Goal: Communication & Community: Answer question/provide support

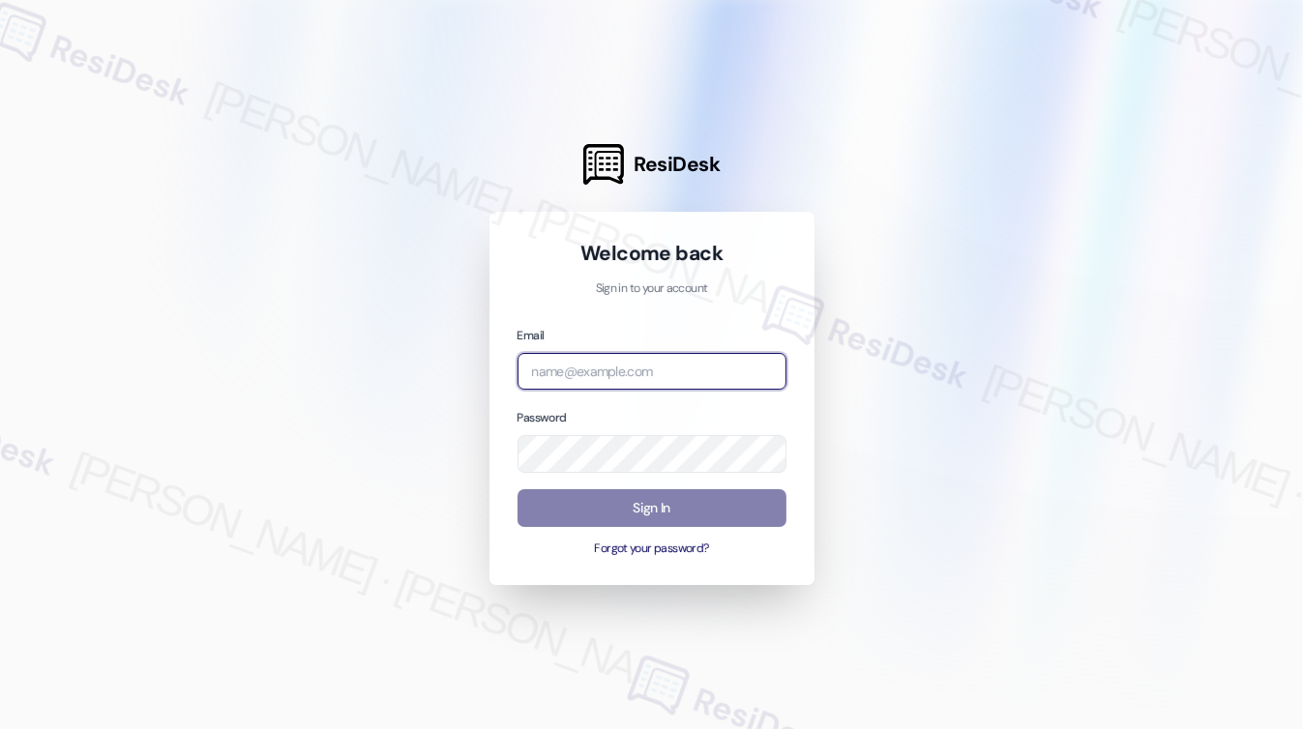
click at [596, 365] on input "email" at bounding box center [652, 372] width 269 height 38
type input "automated-surveys-rose_life-[PERSON_NAME].[PERSON_NAME]@rose_[DOMAIN_NAME]"
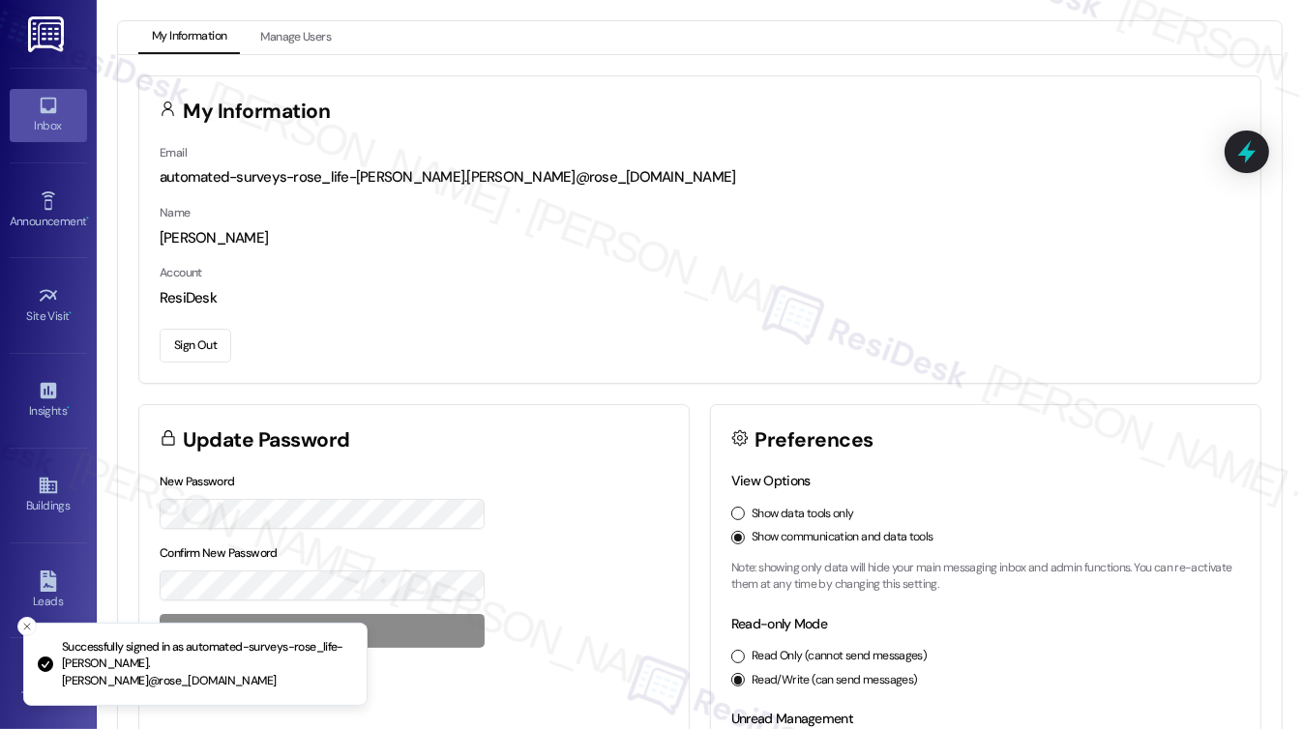
click at [45, 95] on icon at bounding box center [48, 105] width 21 height 21
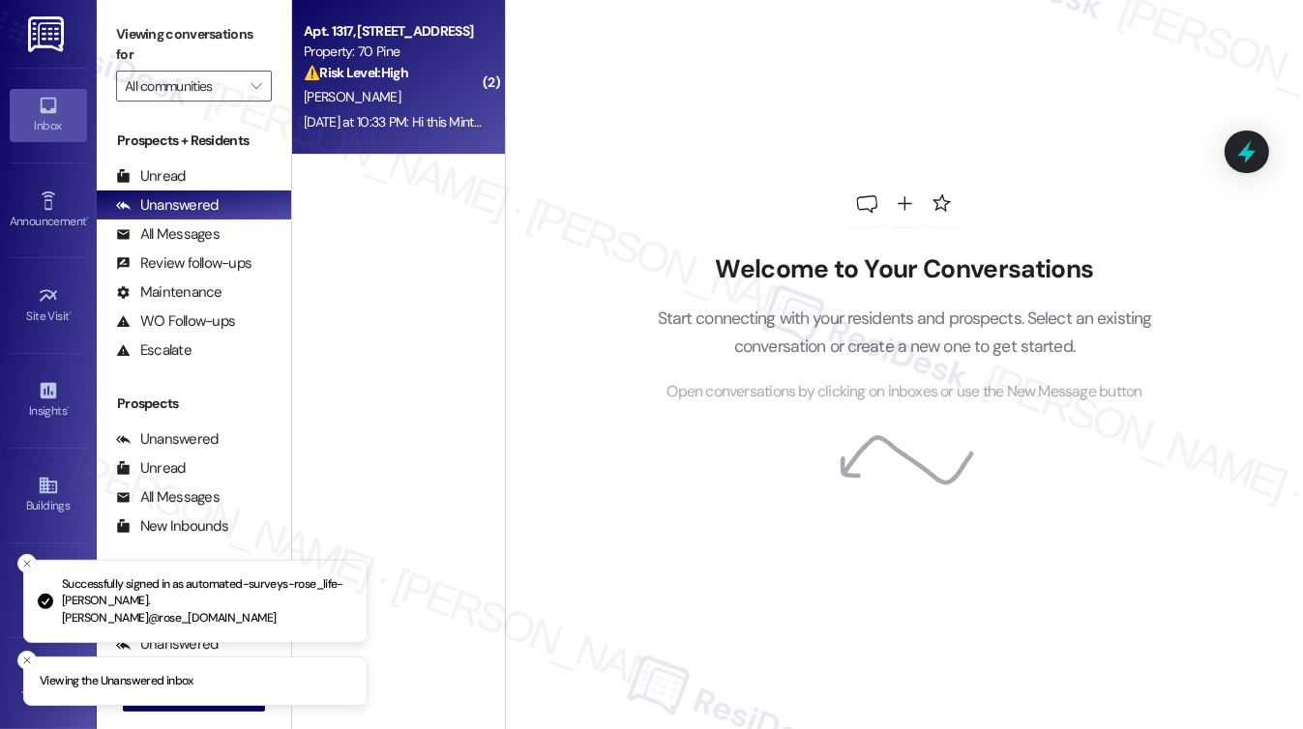
click at [383, 80] on strong "⚠️ Risk Level: High" at bounding box center [356, 72] width 104 height 17
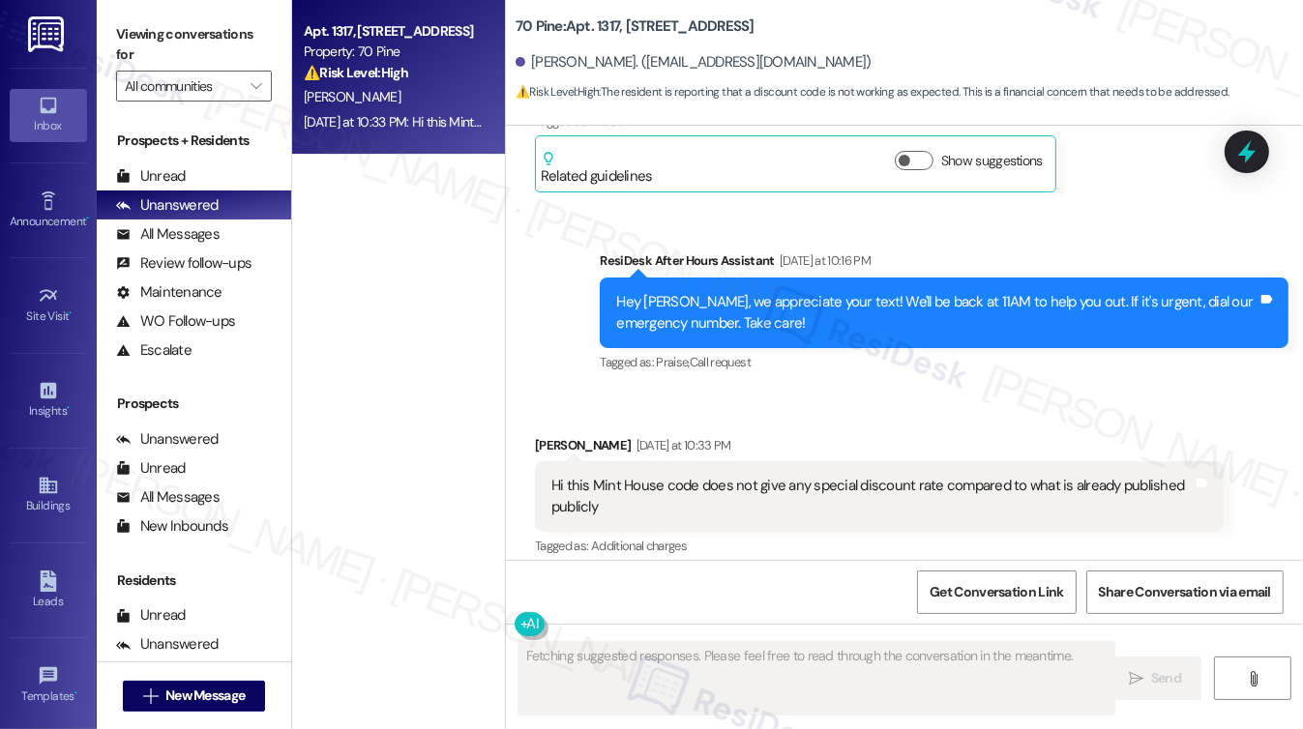
scroll to position [5562, 0]
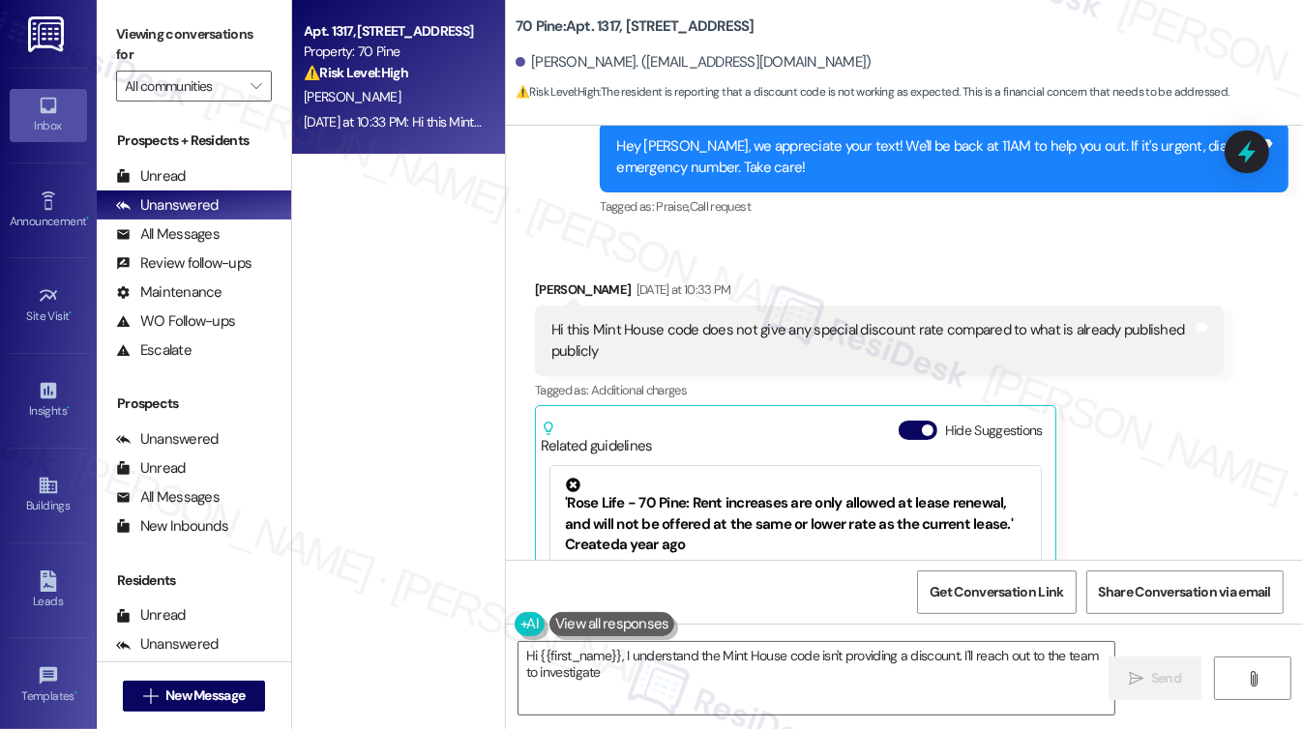
click at [832, 88] on span "⚠️ Risk Level: High : The resident is reporting that a discount code is not wor…" at bounding box center [873, 92] width 714 height 20
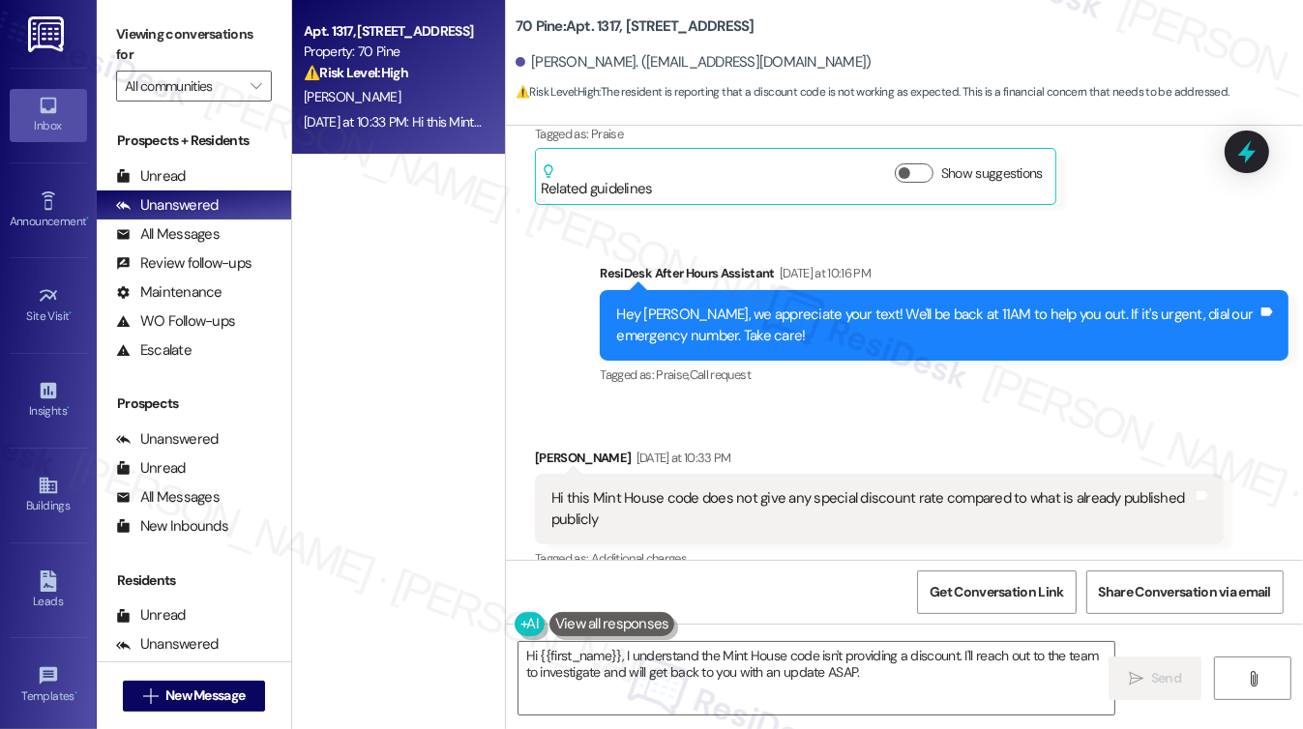
scroll to position [5272, 0]
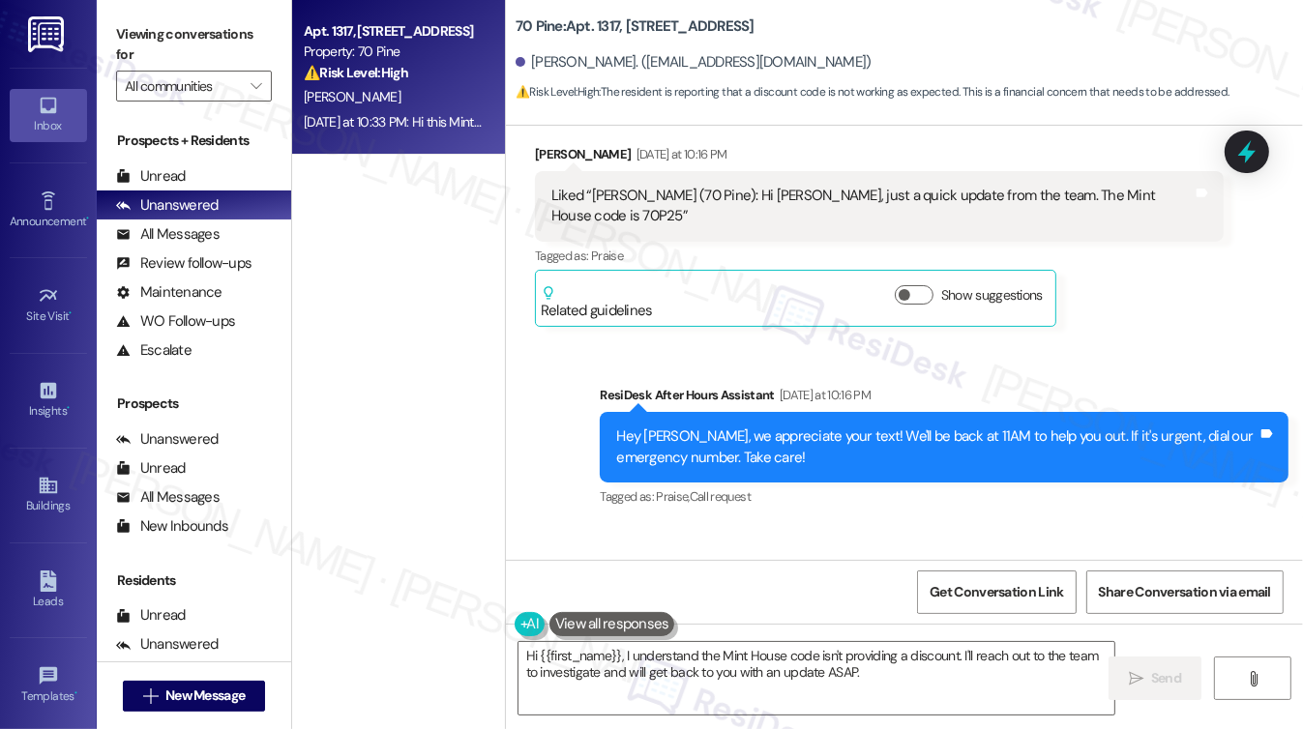
click at [607, 610] on div "Hi this Mint House code does not give any special discount rate compared to wha…" at bounding box center [871, 631] width 641 height 42
click at [874, 610] on div "Hi this Mint House code does not give any special discount rate compared to wha…" at bounding box center [871, 631] width 641 height 42
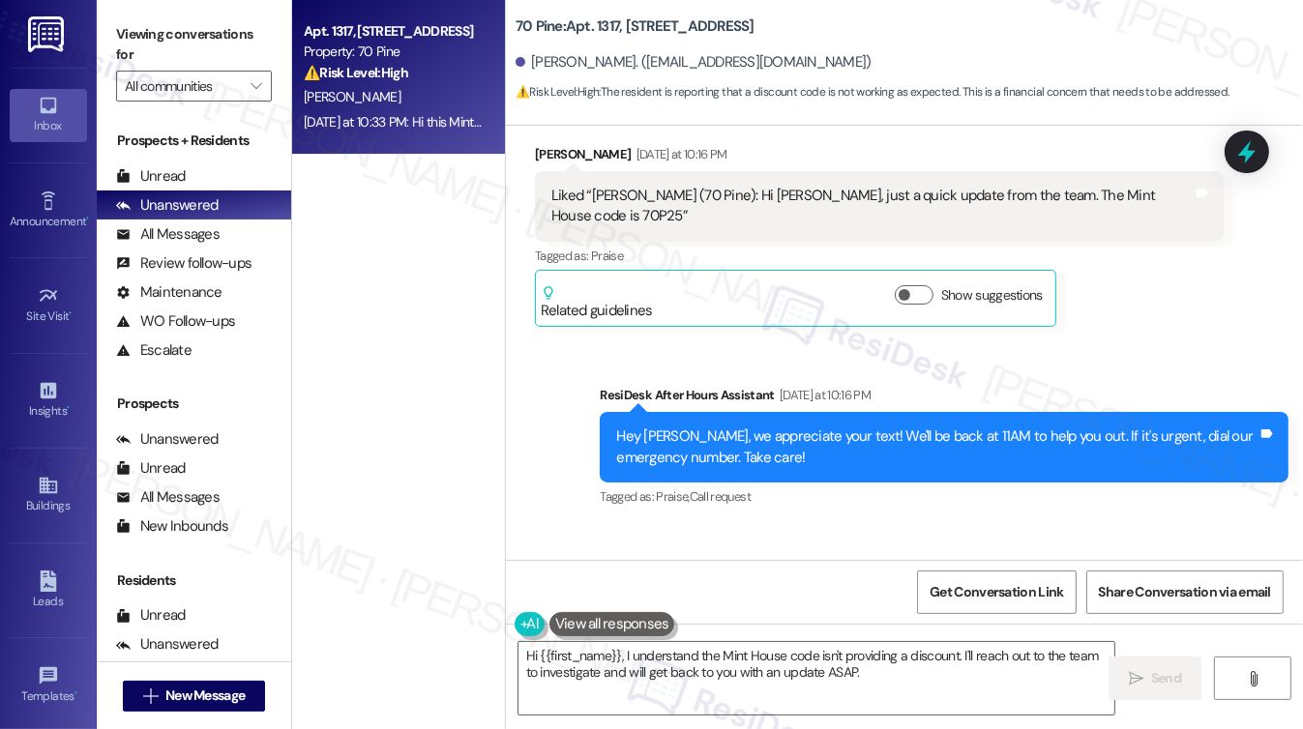
click at [874, 610] on div "Hi this Mint House code does not give any special discount rate compared to wha…" at bounding box center [871, 631] width 641 height 42
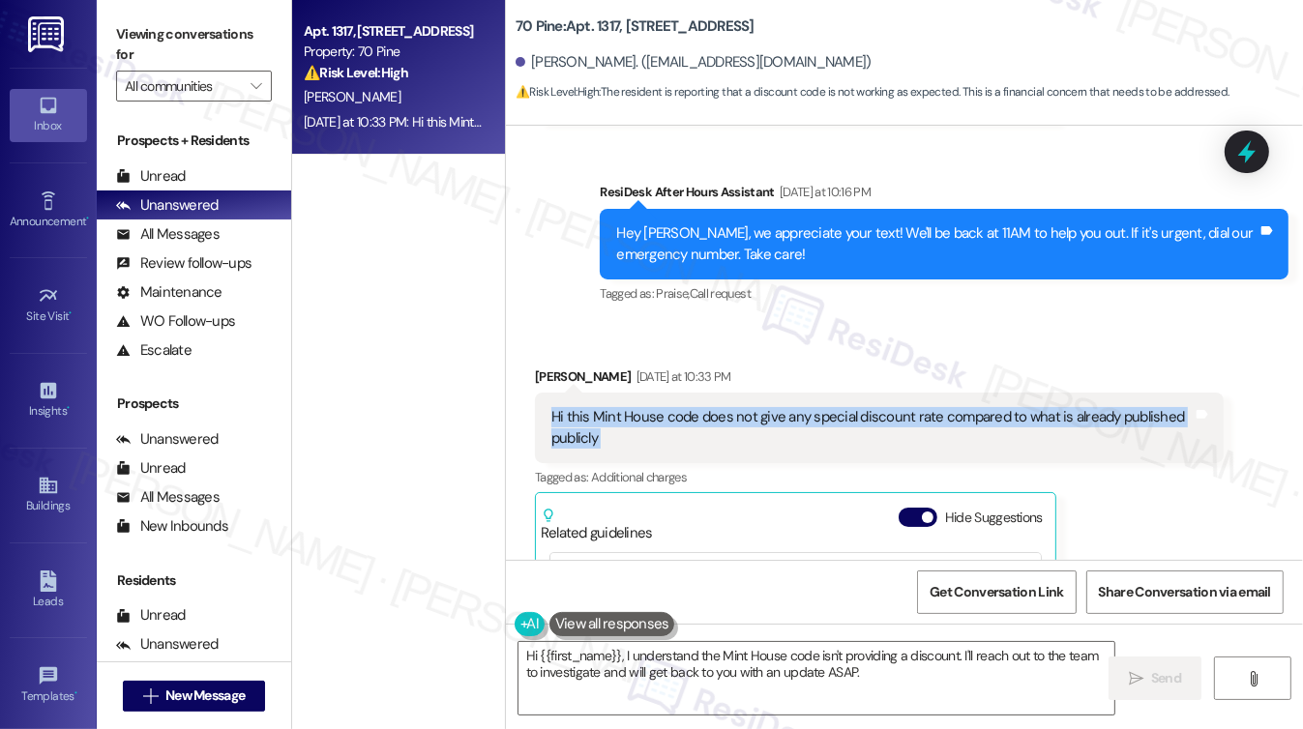
scroll to position [5563, 0]
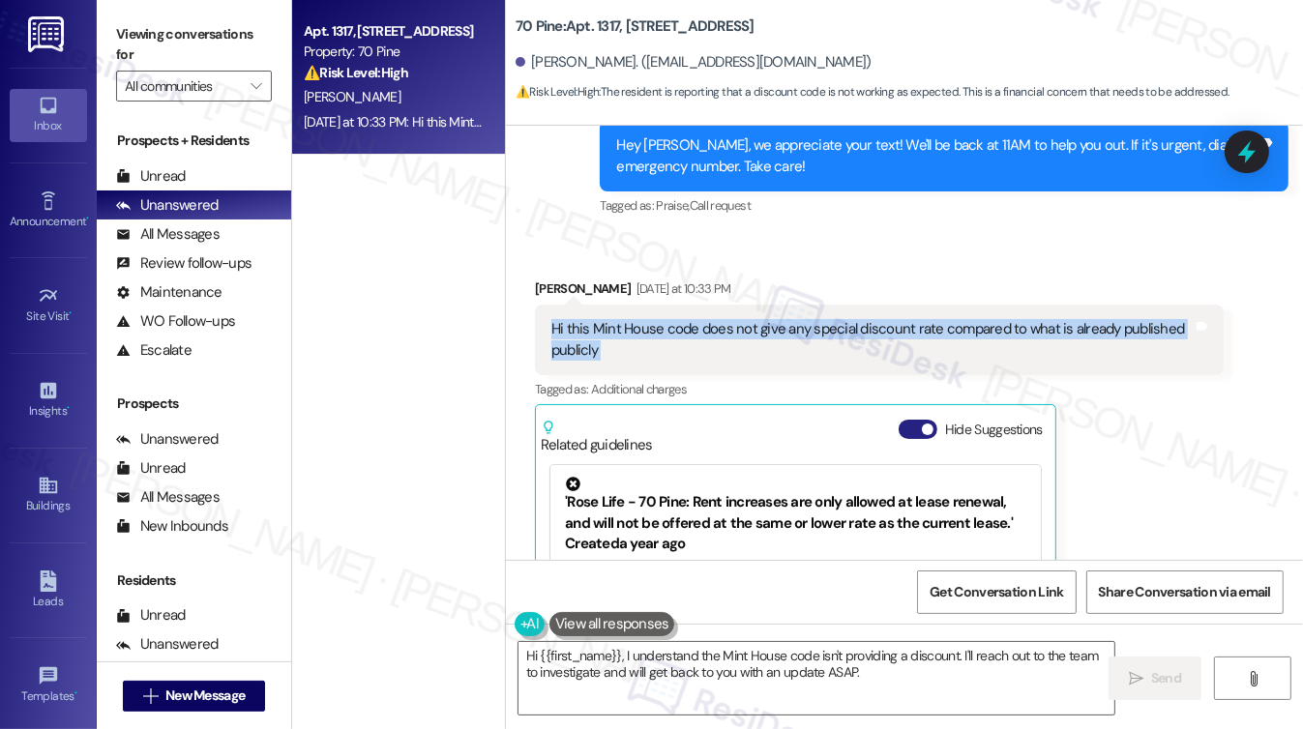
click at [908, 420] on button "Hide Suggestions" at bounding box center [918, 429] width 39 height 19
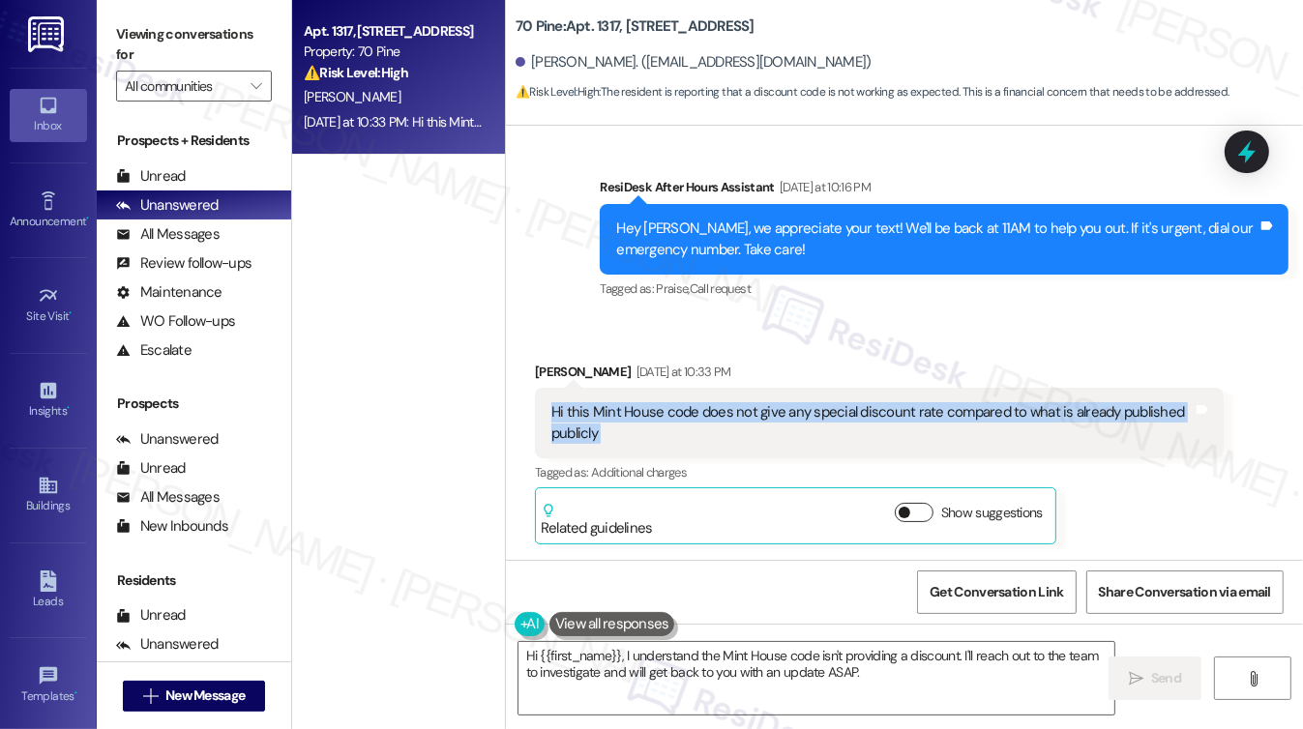
scroll to position [5271, 0]
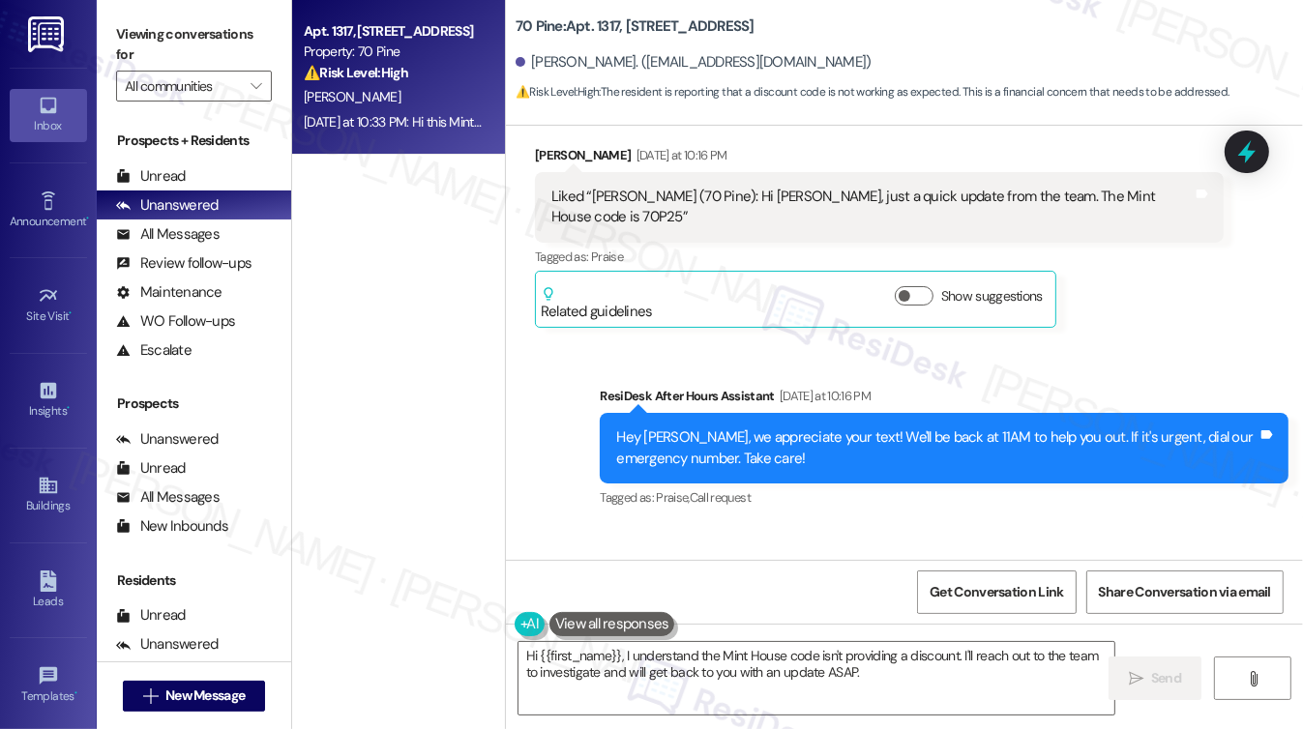
click at [759, 428] on div "Hey [PERSON_NAME], we appreciate your text! We'll be back at 11AM to help you o…" at bounding box center [936, 449] width 641 height 42
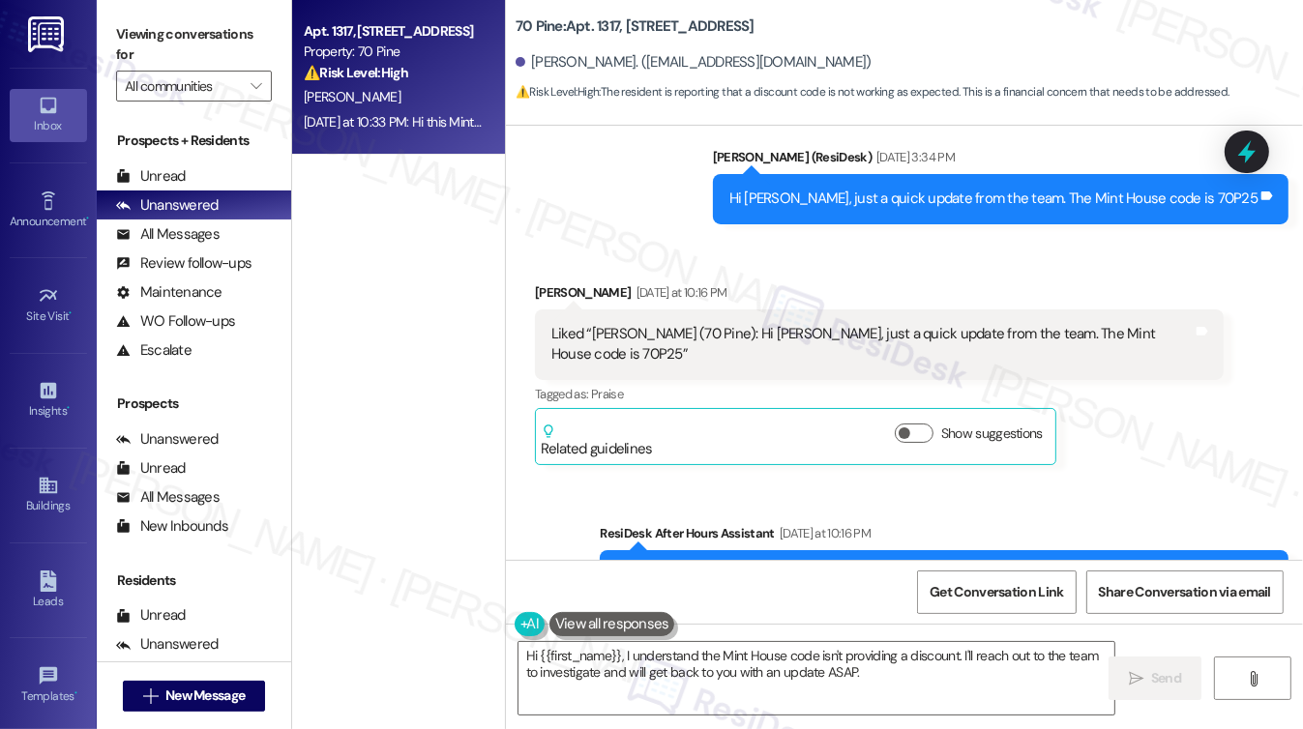
scroll to position [4981, 0]
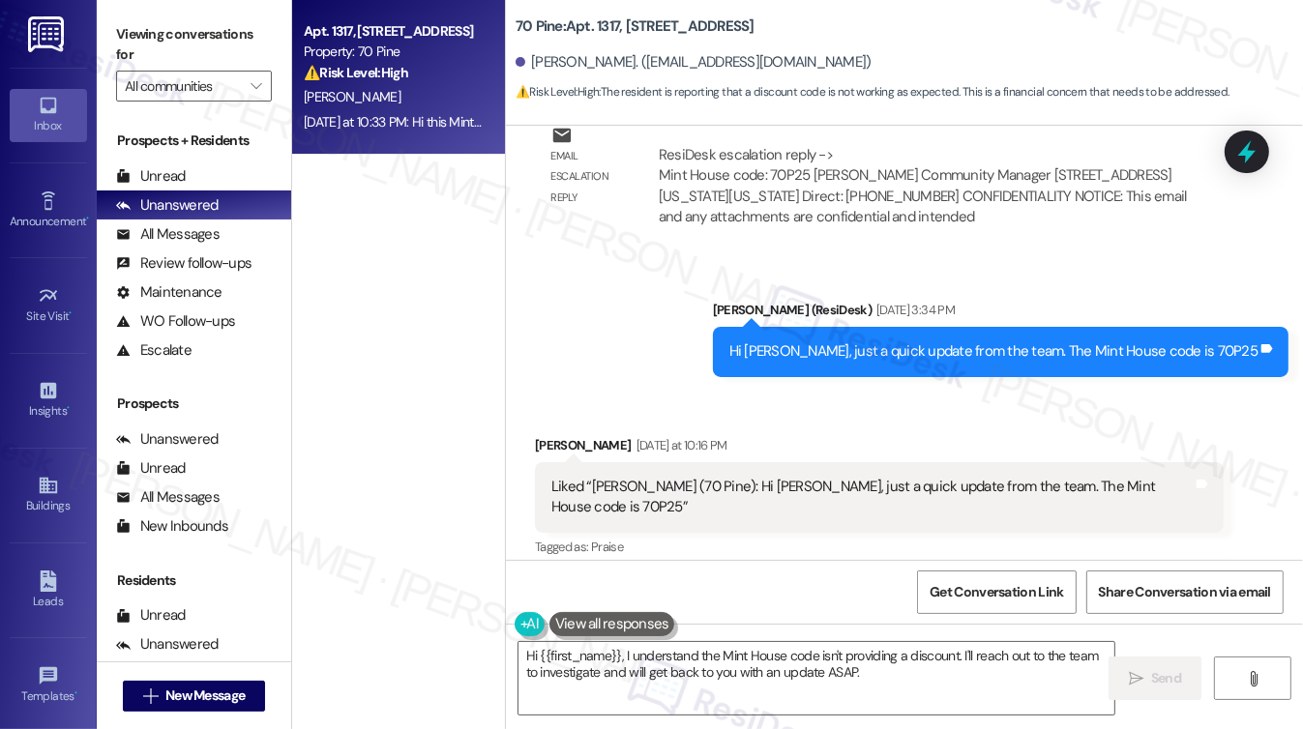
click at [656, 477] on div "Liked “[PERSON_NAME] (70 Pine): Hi [PERSON_NAME], just a quick update from the …" at bounding box center [871, 498] width 641 height 42
click at [1031, 341] on div "Hi [PERSON_NAME], just a quick update from the team. The Mint House code is 70P…" at bounding box center [993, 351] width 528 height 20
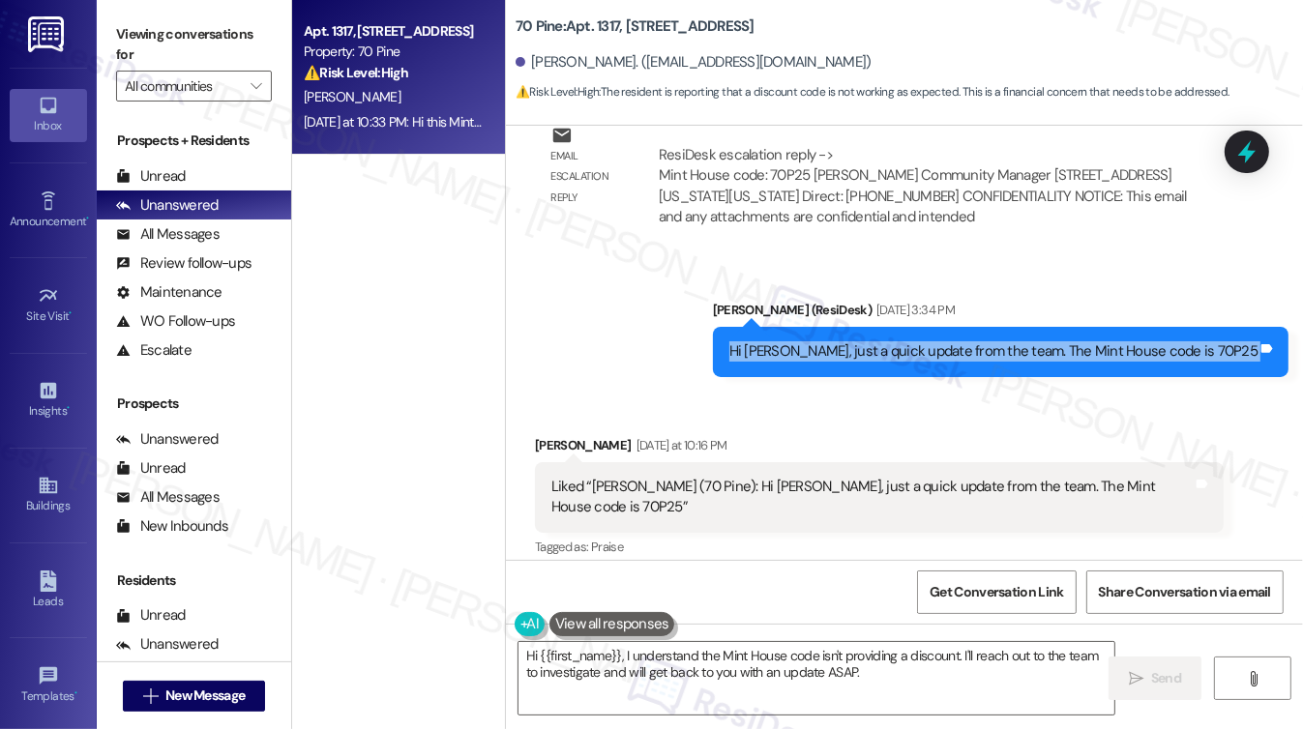
click at [1032, 341] on div "Hi [PERSON_NAME], just a quick update from the team. The Mint House code is 70P…" at bounding box center [993, 351] width 528 height 20
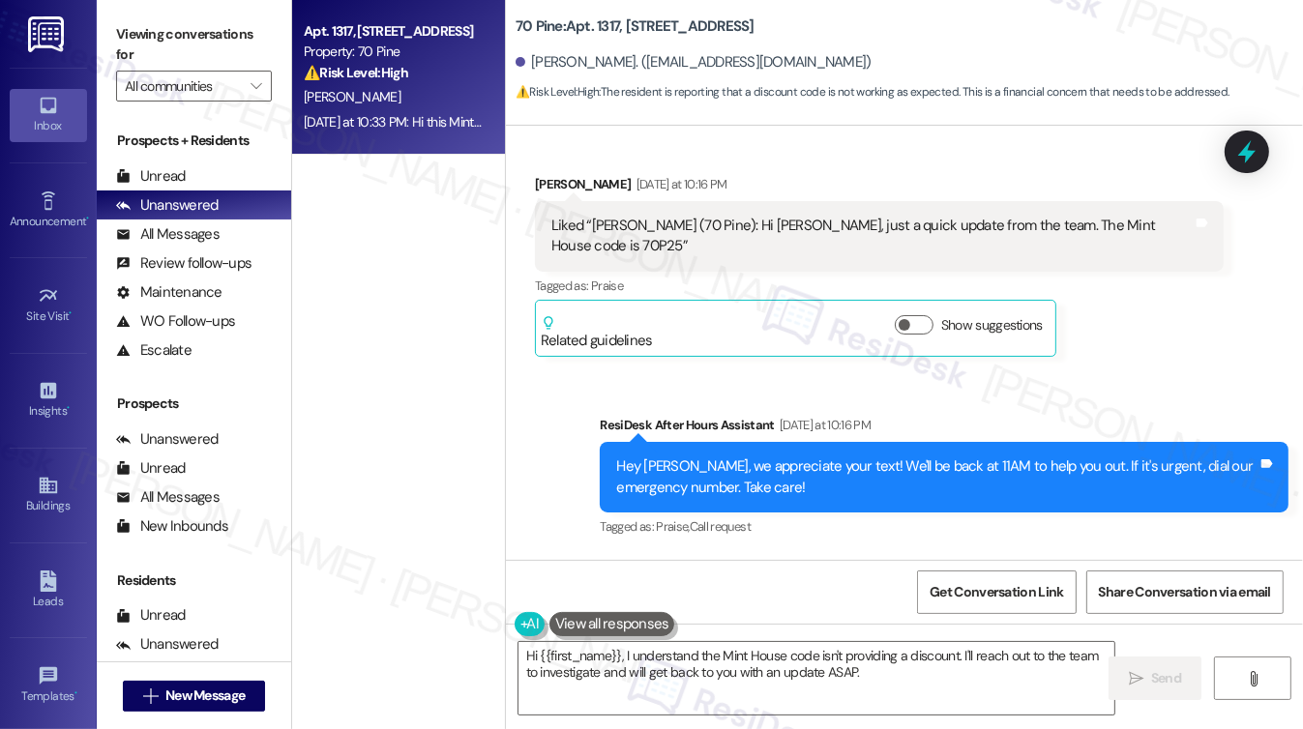
scroll to position [5271, 0]
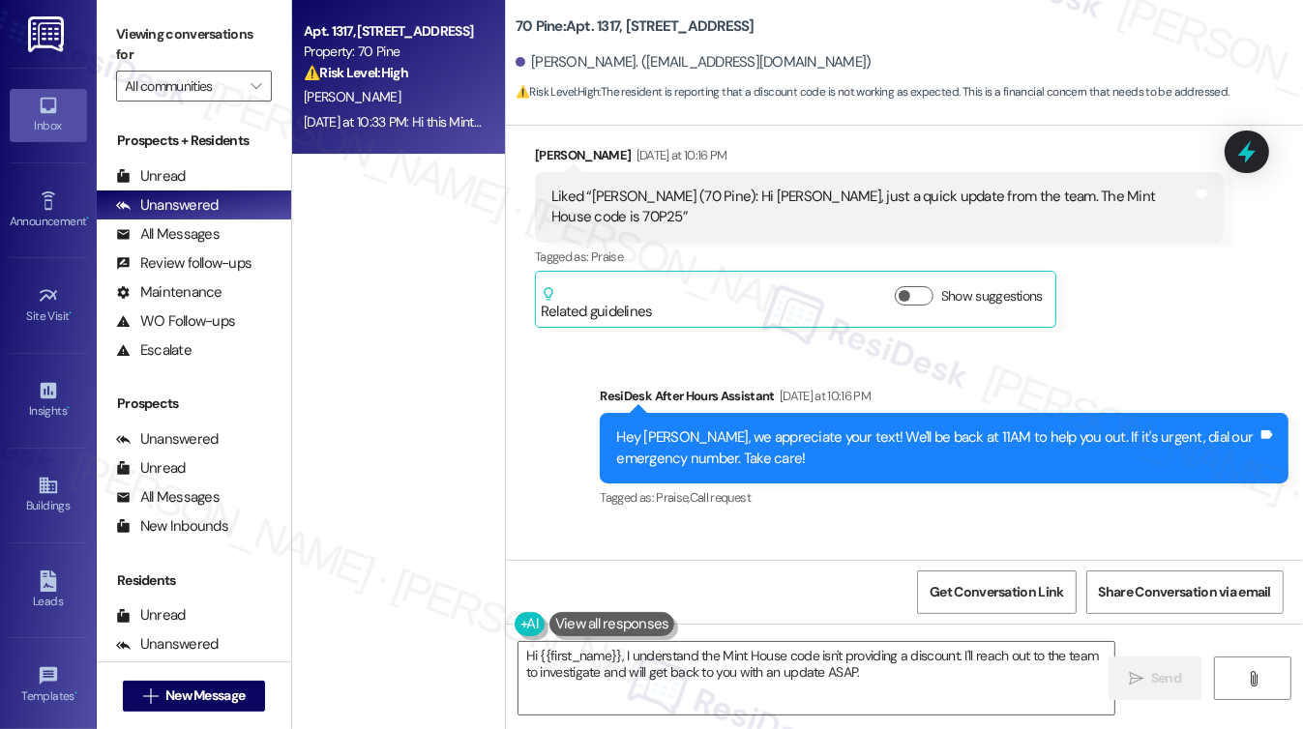
click at [632, 611] on div "Hi this Mint House code does not give any special discount rate compared to wha…" at bounding box center [871, 632] width 641 height 42
click at [847, 527] on div "Received via SMS [PERSON_NAME] [DATE] at 10:33 PM Hi this Mint House code does …" at bounding box center [904, 648] width 797 height 242
click at [696, 611] on div "Hi this Mint House code does not give any special discount rate compared to wha…" at bounding box center [871, 632] width 641 height 42
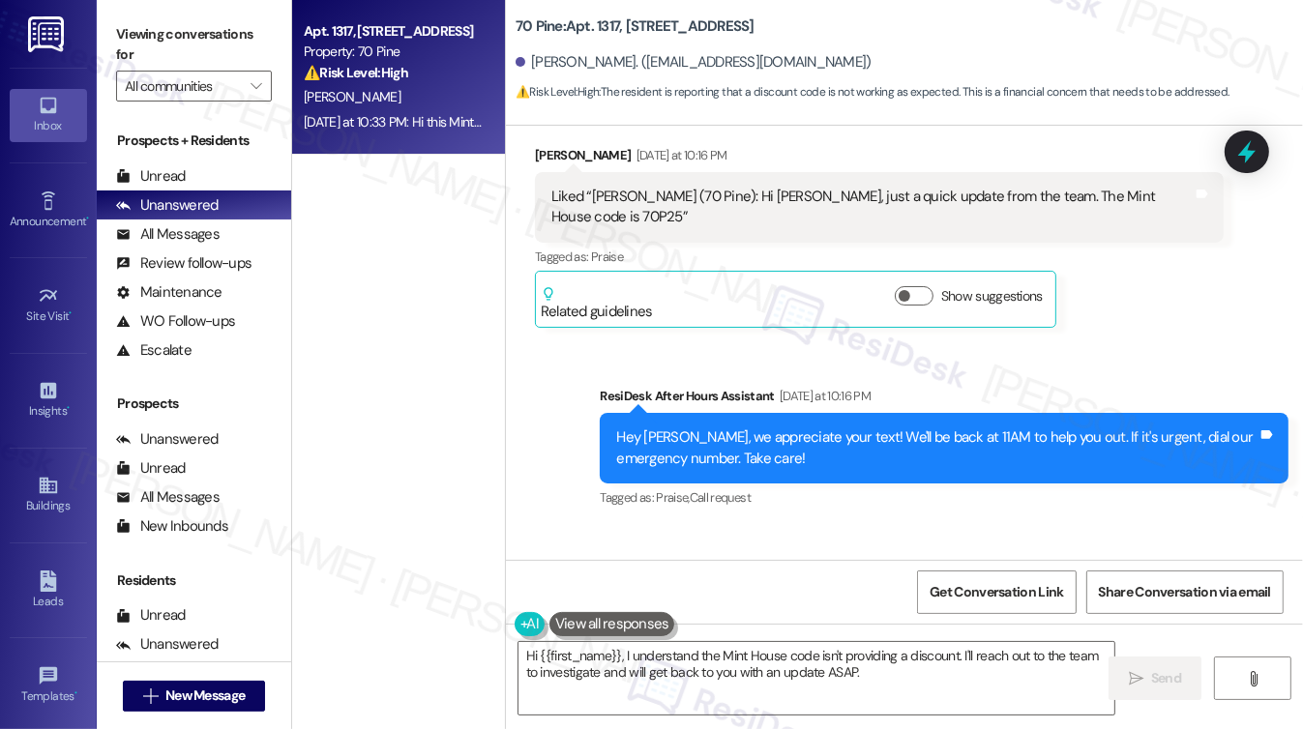
click at [696, 611] on div "Hi this Mint House code does not give any special discount rate compared to wha…" at bounding box center [871, 632] width 641 height 42
click at [708, 663] on textarea "Hi {{first_name}}, I understand the Mint House code isn't providing a discount.…" at bounding box center [816, 678] width 596 height 73
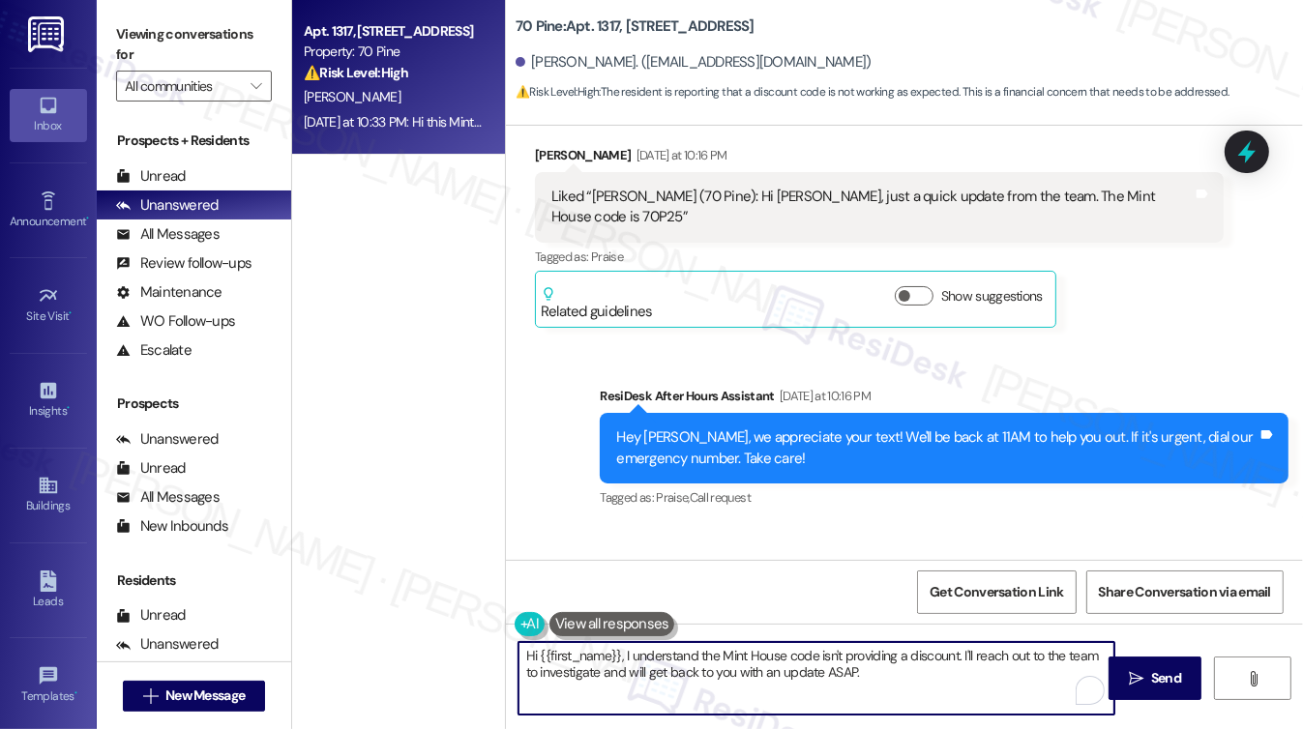
drag, startPoint x: 909, startPoint y: 676, endPoint x: 812, endPoint y: 652, distance: 100.6
click at [812, 652] on textarea "Hi {{first_name}}, I understand the Mint House code isn't providing a discount.…" at bounding box center [816, 678] width 596 height 73
click at [675, 653] on textarea "Hi {{first_name}}, I understand the Mint House code isn't providing a discount.…" at bounding box center [816, 678] width 596 height 73
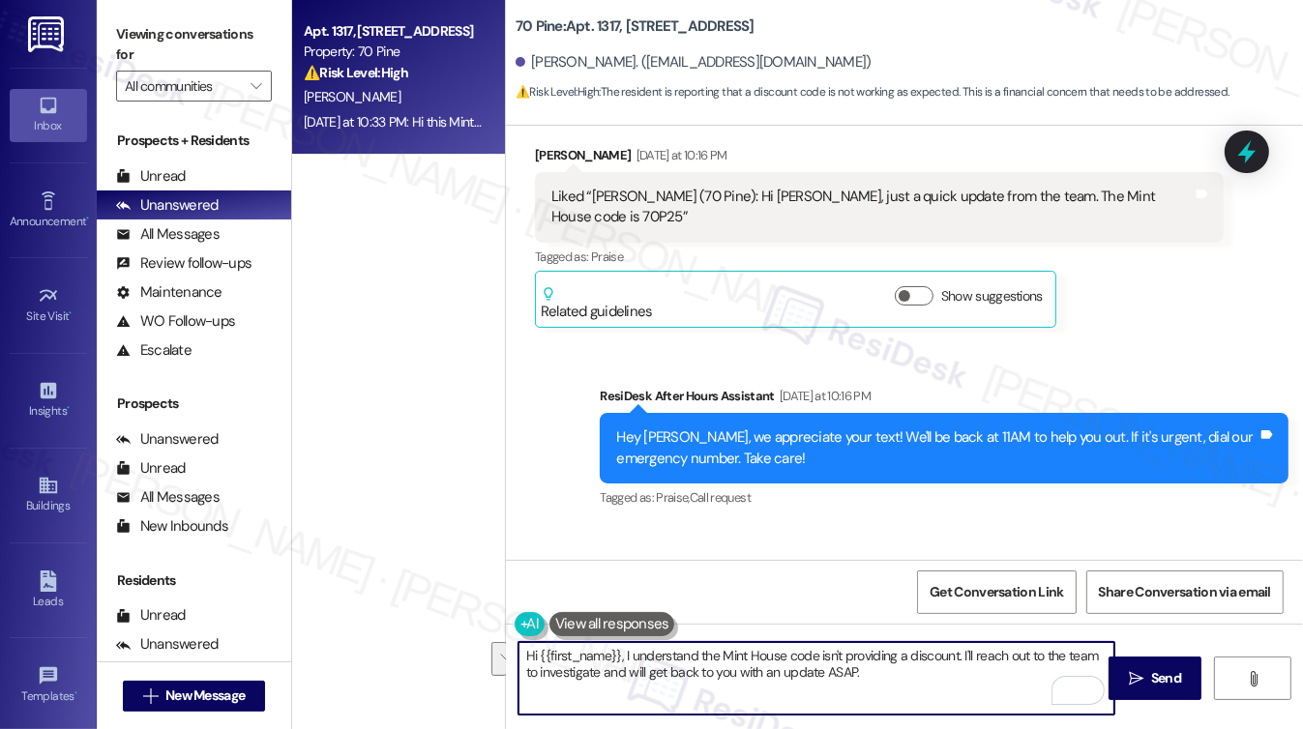
click at [831, 674] on textarea "Hi {{first_name}}, I understand the Mint House code isn't providing a discount.…" at bounding box center [816, 678] width 596 height 73
click at [777, 637] on div "Hi {{first_name}}, I understand the Mint House code isn't providing a discount.…" at bounding box center [904, 696] width 797 height 145
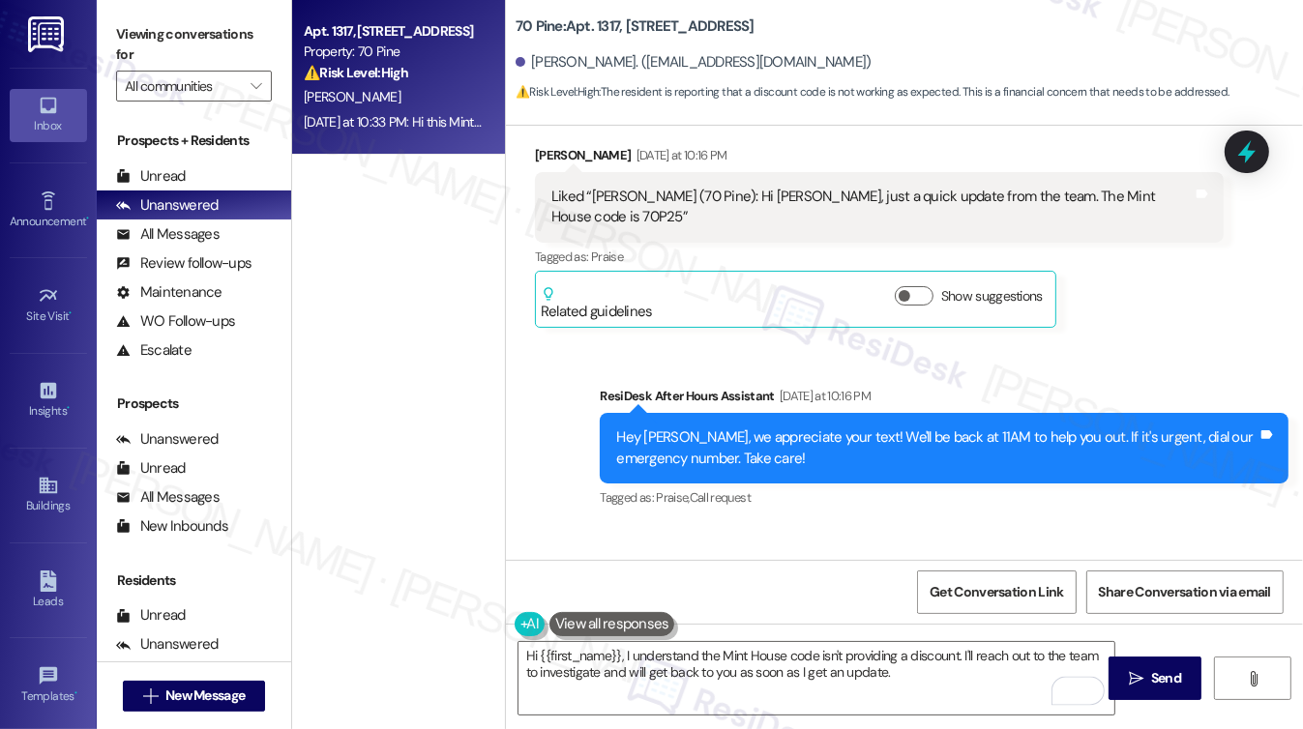
click at [777, 637] on div "Hi {{first_name}}, I understand the Mint House code isn't providing a discount.…" at bounding box center [904, 696] width 797 height 145
click at [783, 650] on textarea "Hi {{first_name}}, I understand the Mint House code isn't providing a discount.…" at bounding box center [816, 678] width 596 height 73
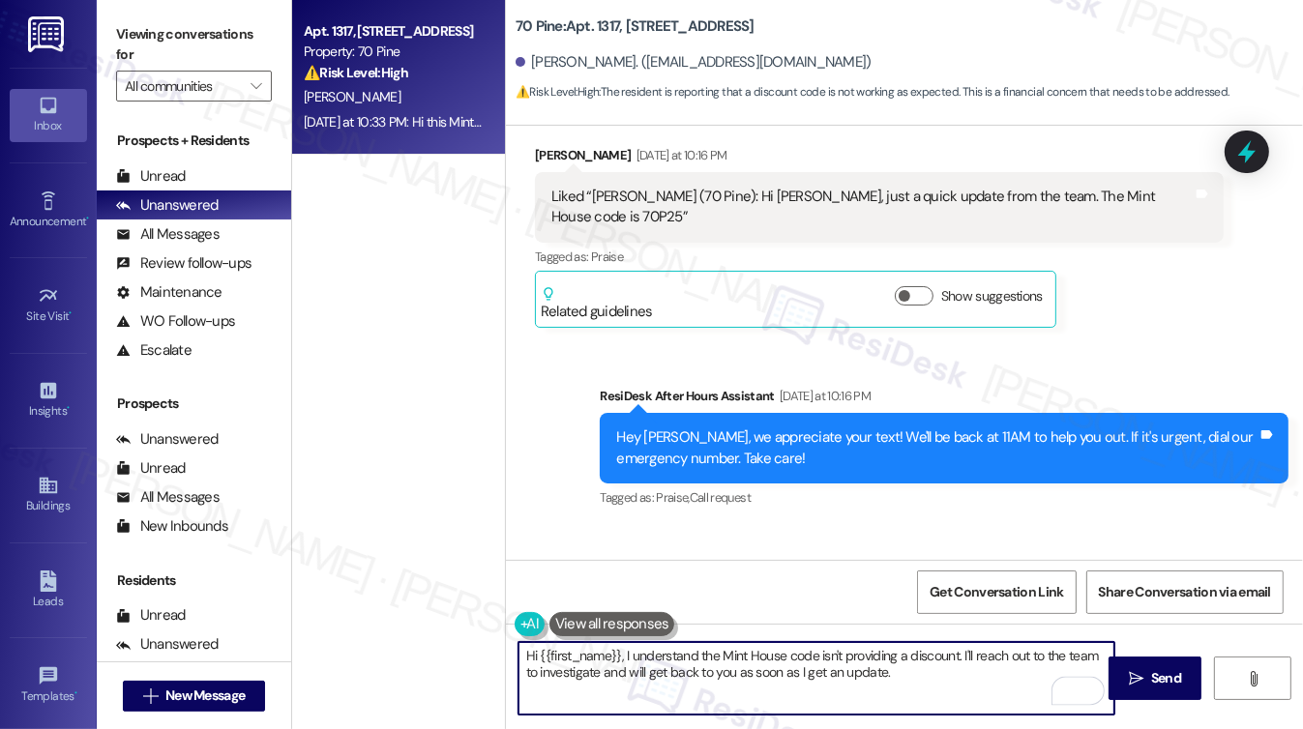
click at [783, 650] on textarea "Hi {{first_name}}, I understand the Mint House code isn't providing a discount.…" at bounding box center [816, 678] width 596 height 73
click at [795, 611] on div "Hi this Mint House code does not give any special discount rate compared to wha…" at bounding box center [871, 632] width 641 height 42
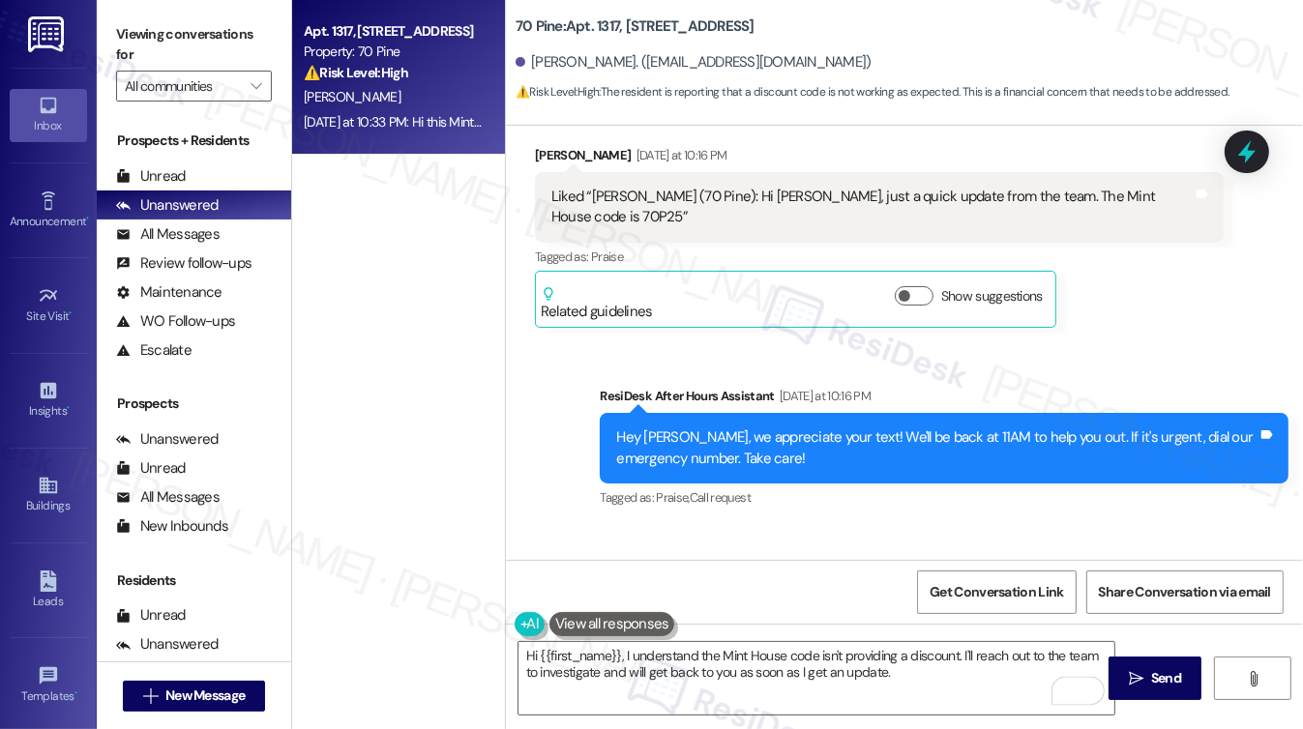
click at [795, 611] on div "Hi this Mint House code does not give any special discount rate compared to wha…" at bounding box center [871, 632] width 641 height 42
click at [704, 674] on textarea "Hi {{first_name}}, I understand the Mint House code isn't providing a discount.…" at bounding box center [816, 678] width 596 height 73
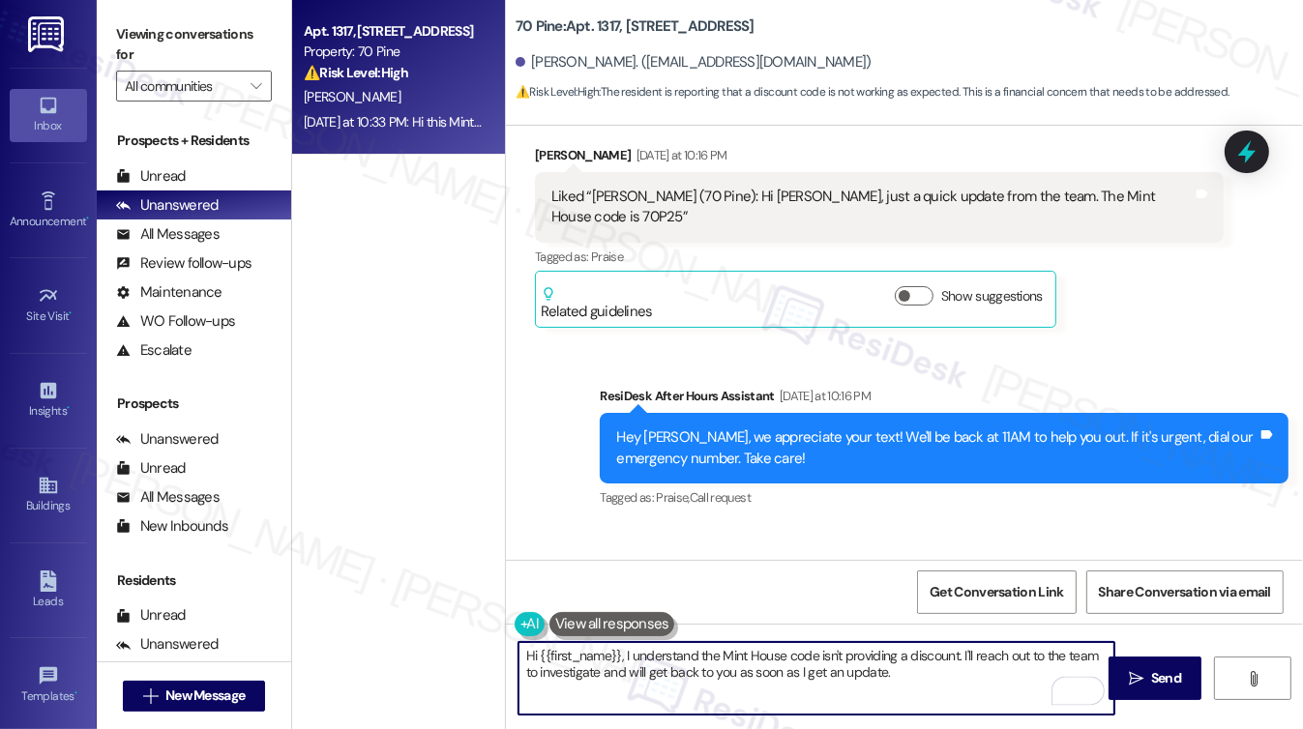
click at [704, 674] on textarea "Hi {{first_name}}, I understand the Mint House code isn't providing a discount.…" at bounding box center [816, 678] width 596 height 73
click at [939, 678] on textarea "Hi {{first_name}}, I understand the Mint House code isn't providing a discount.…" at bounding box center [816, 678] width 596 height 73
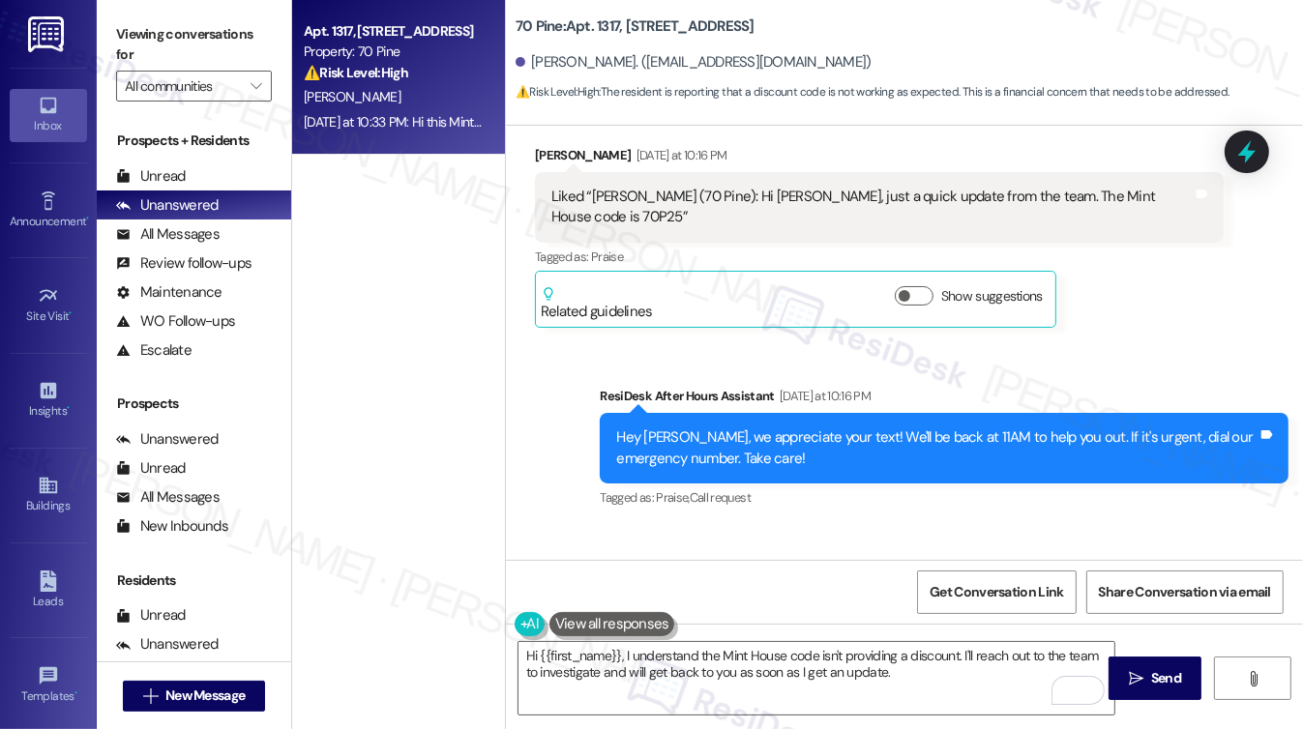
click at [975, 611] on div "Hi this Mint House code does not give any special discount rate compared to wha…" at bounding box center [871, 632] width 641 height 42
copy div "Hi this Mint House code does not give any special discount rate compared to wha…"
click at [186, 49] on label "Viewing conversations for" at bounding box center [194, 44] width 156 height 51
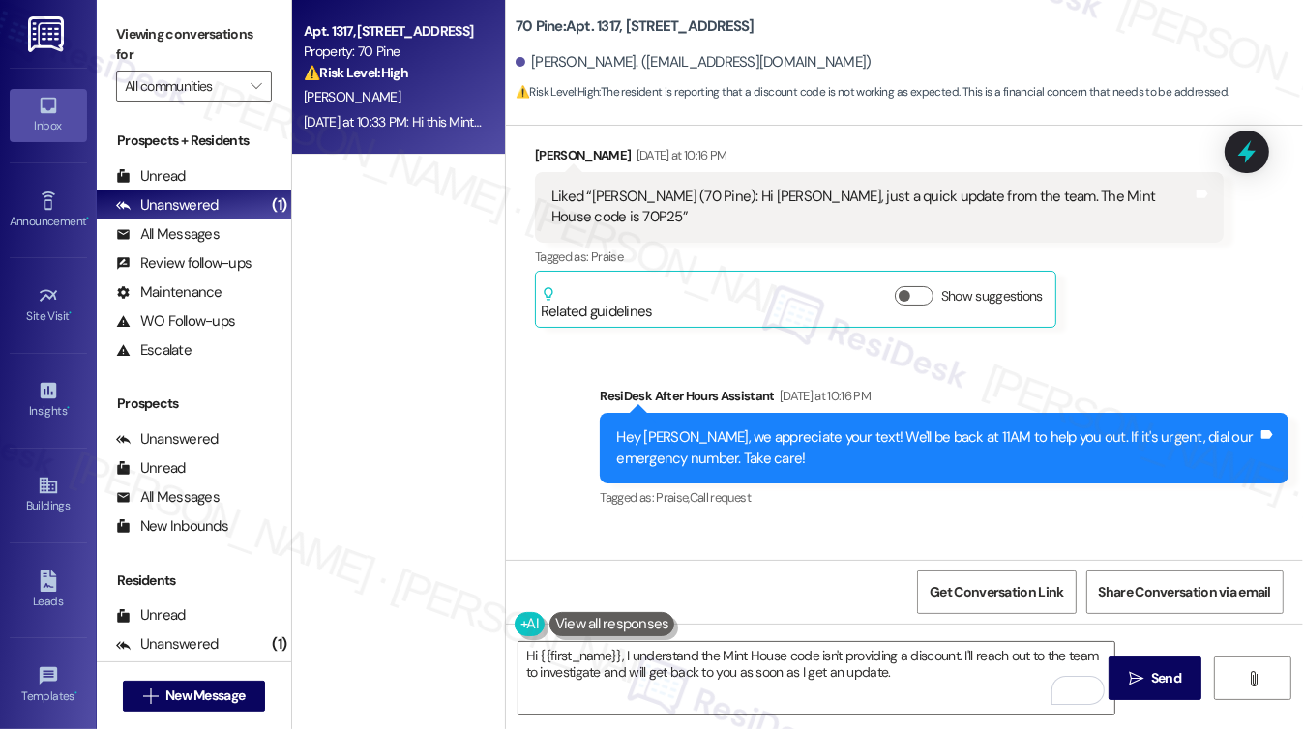
drag, startPoint x: 662, startPoint y: 420, endPoint x: 797, endPoint y: 418, distance: 135.4
click at [797, 611] on div "Hi this Mint House code does not give any special discount rate compared to wha…" at bounding box center [871, 632] width 641 height 42
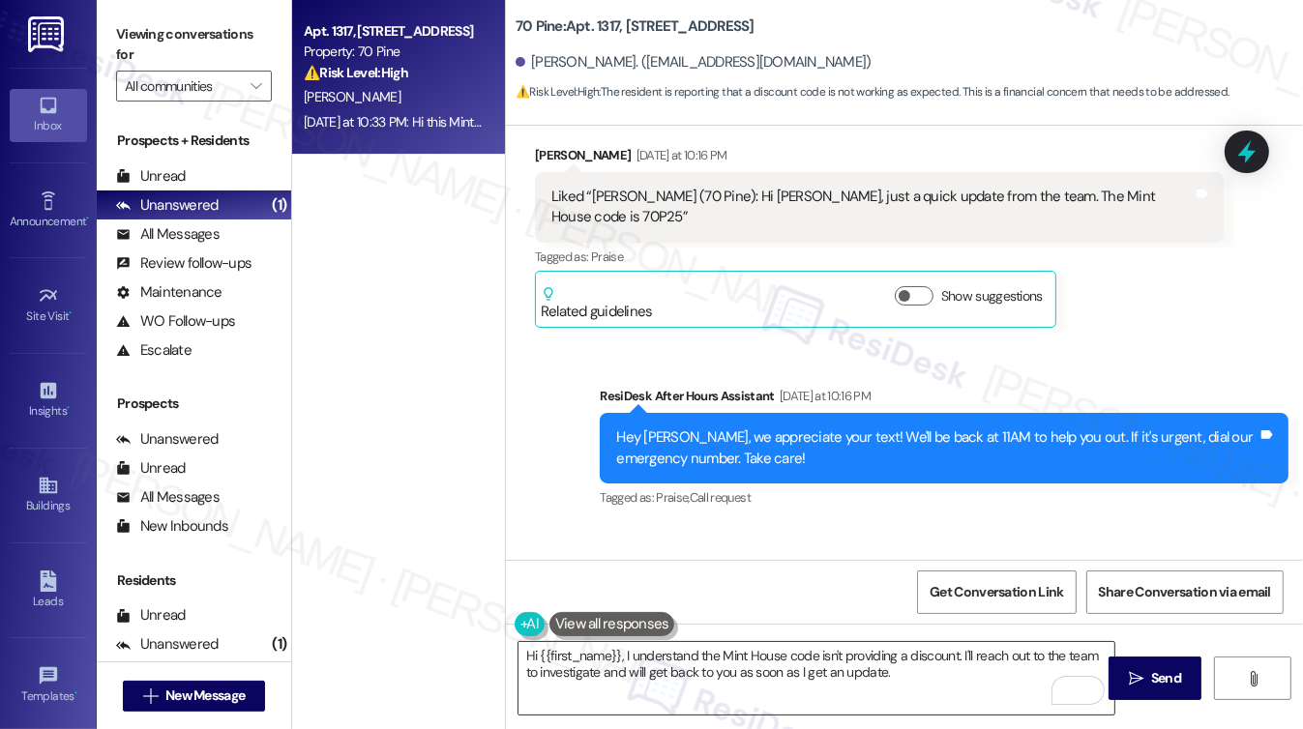
click at [622, 656] on textarea "Hi {{first_name}}, I understand the Mint House code isn't providing a discount.…" at bounding box center [816, 678] width 596 height 73
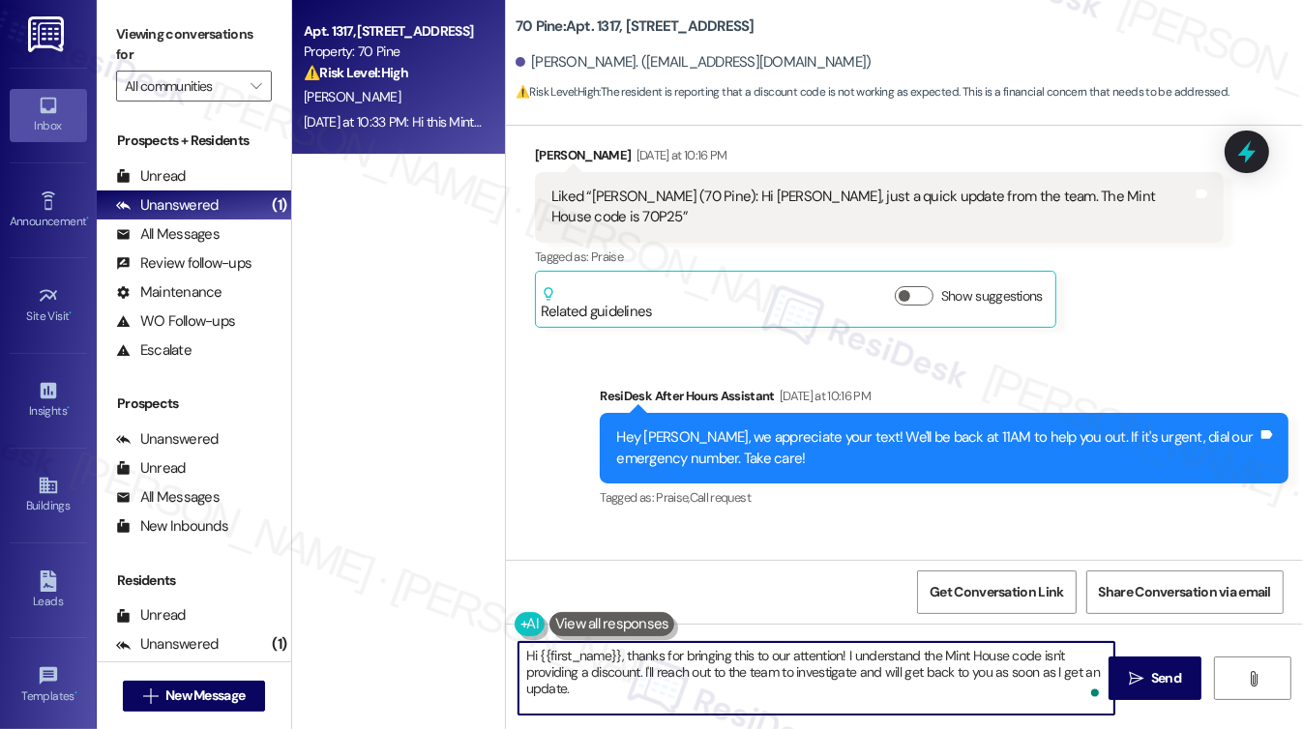
click at [635, 686] on textarea "Hi {{first_name}}, thanks for bringing this to our attention! I understand the …" at bounding box center [816, 678] width 596 height 73
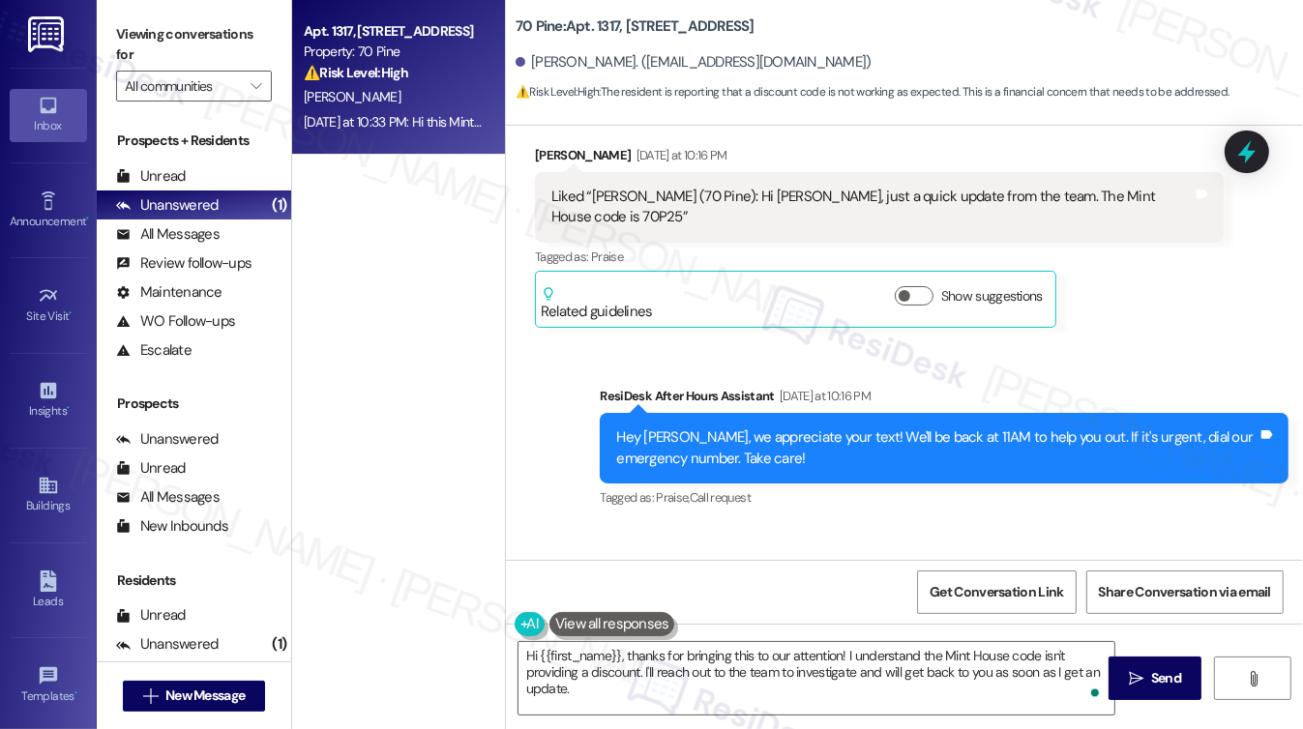
click at [142, 28] on label "Viewing conversations for" at bounding box center [194, 44] width 156 height 51
click at [159, 11] on div "Viewing conversations for All communities " at bounding box center [194, 60] width 194 height 121
click at [642, 675] on textarea "Hi {{first_name}}, thanks for bringing this to our attention! I understand the …" at bounding box center [816, 678] width 596 height 73
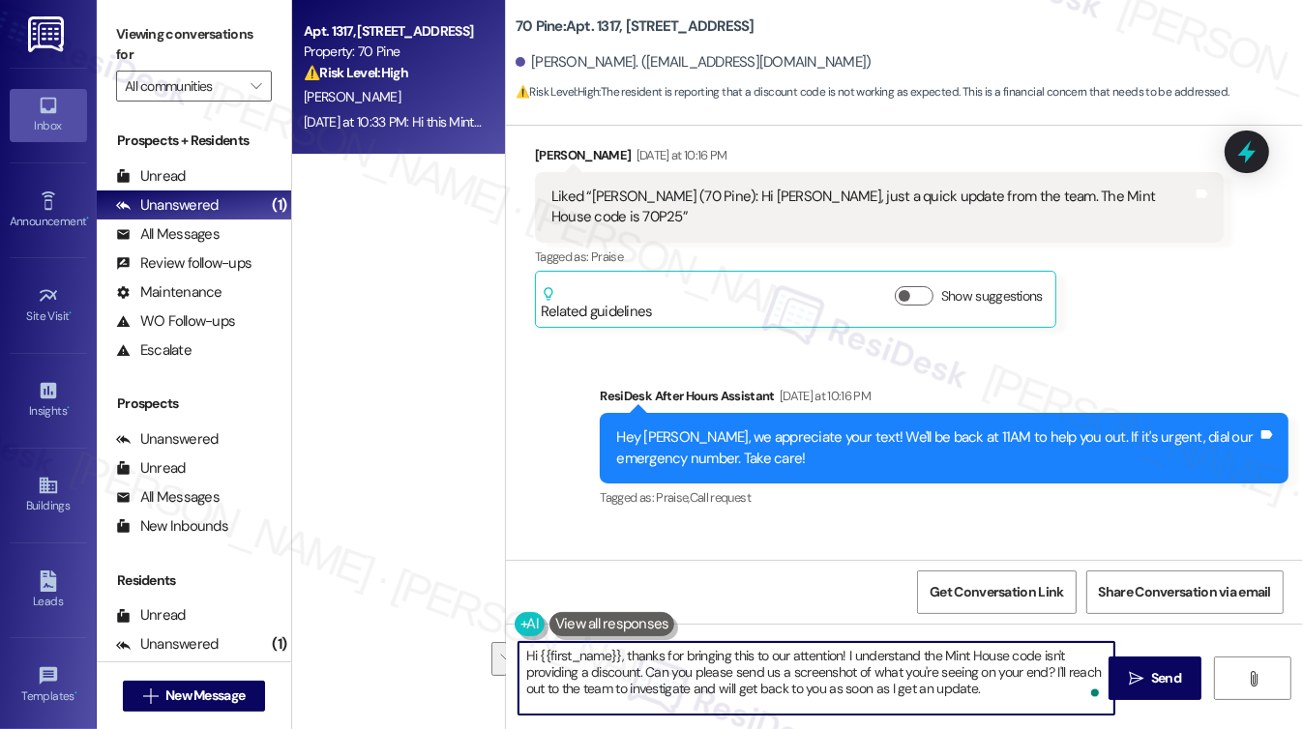
drag, startPoint x: 1032, startPoint y: 696, endPoint x: 1056, endPoint y: 667, distance: 37.8
click at [1060, 666] on textarea "Hi {{first_name}}, thanks for bringing this to our attention! I understand the …" at bounding box center [816, 678] width 596 height 73
click at [1013, 690] on textarea "Hi {{first_name}}, thanks for bringing this to our attention! I understand the …" at bounding box center [816, 678] width 596 height 73
click at [1052, 672] on textarea "Hi {{first_name}}, thanks for bringing this to our attention! I understand the …" at bounding box center [816, 678] width 596 height 73
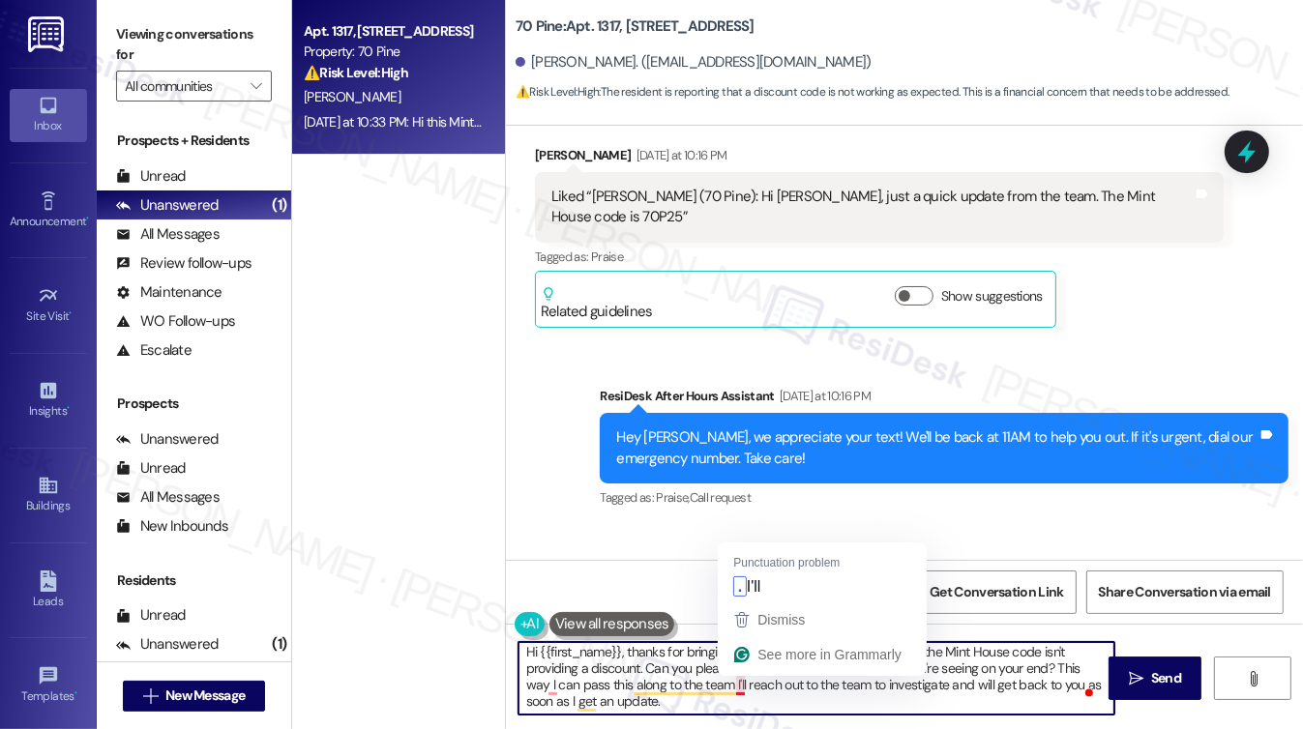
drag, startPoint x: 758, startPoint y: 696, endPoint x: 734, endPoint y: 684, distance: 26.8
click at [734, 684] on textarea "Hi {{first_name}}, thanks for bringing this to our attention! I understand the …" at bounding box center [816, 678] width 596 height 73
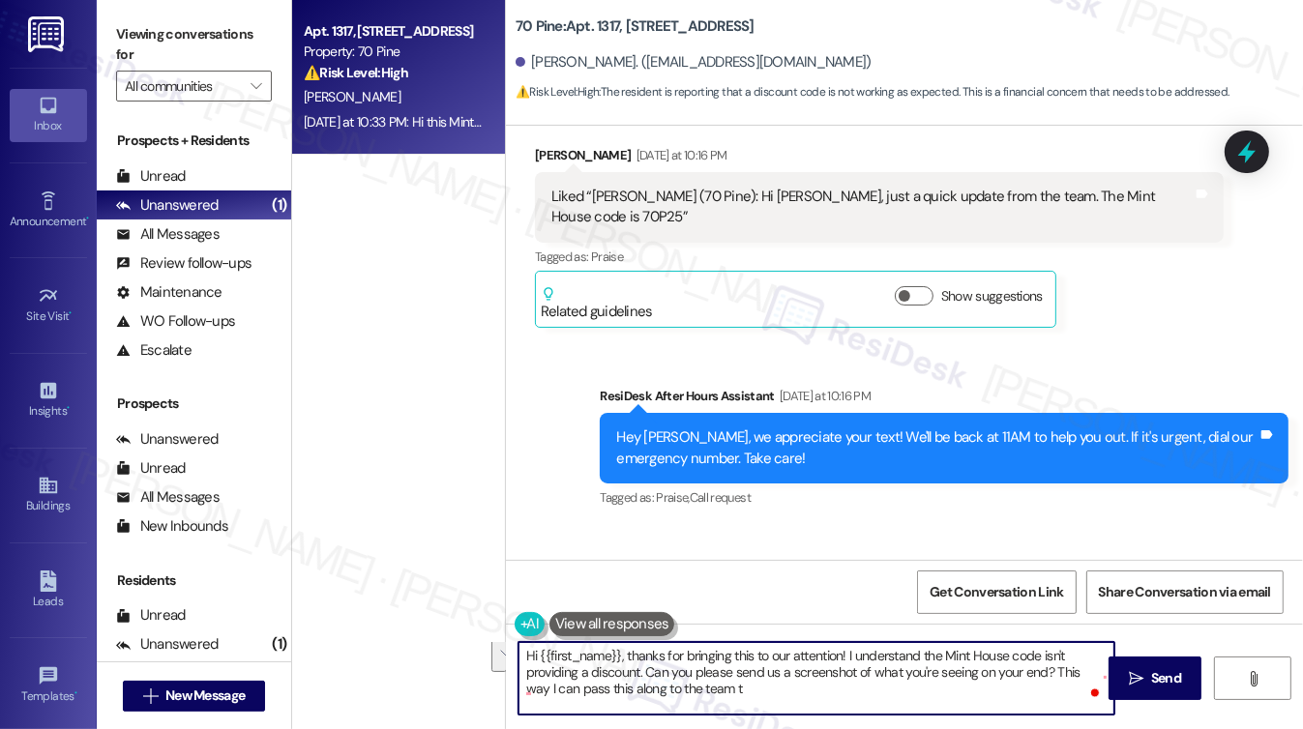
scroll to position [0, 0]
click at [809, 687] on textarea "Hi {{first_name}}, thanks for bringing this to our attention! I understand the …" at bounding box center [816, 678] width 596 height 73
type textarea "Hi {{first_name}}, thanks for bringing this to our attention! I understand the …"
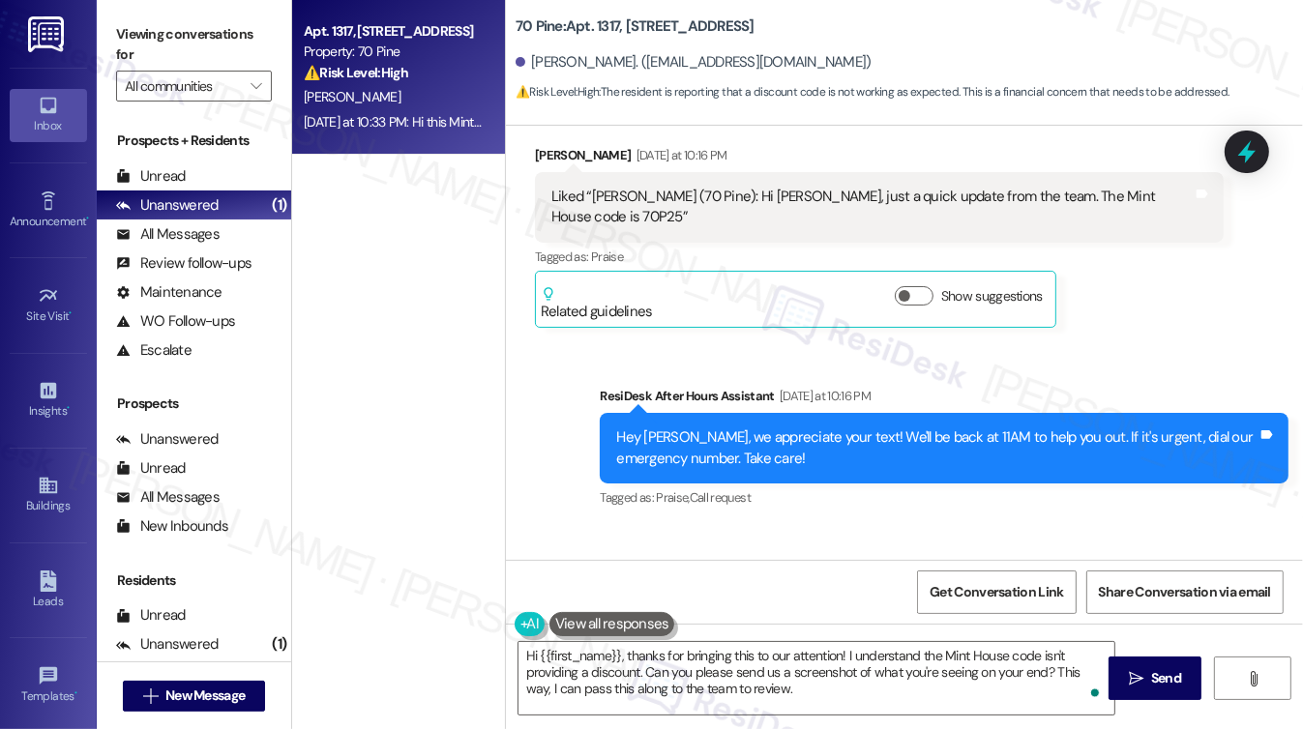
click at [196, 24] on label "Viewing conversations for" at bounding box center [194, 44] width 156 height 51
click at [1150, 665] on button " Send" at bounding box center [1156, 679] width 94 height 44
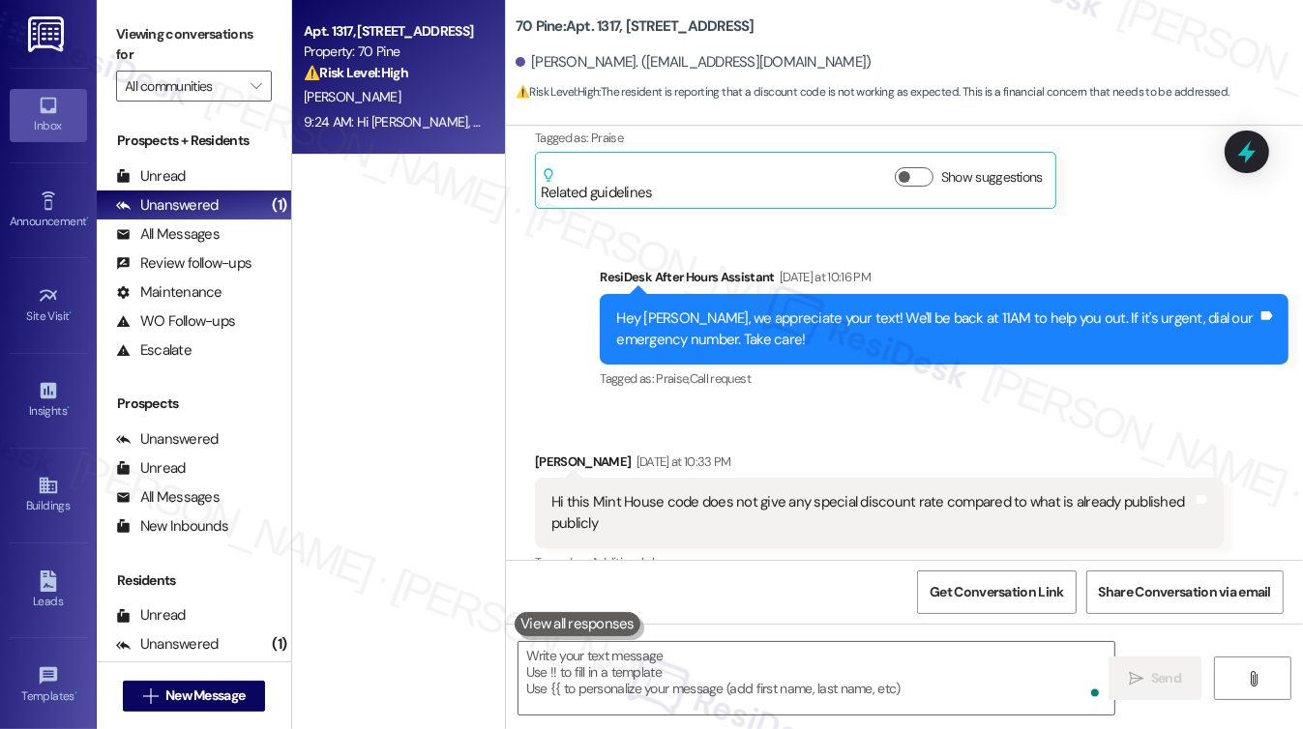
scroll to position [5448, 0]
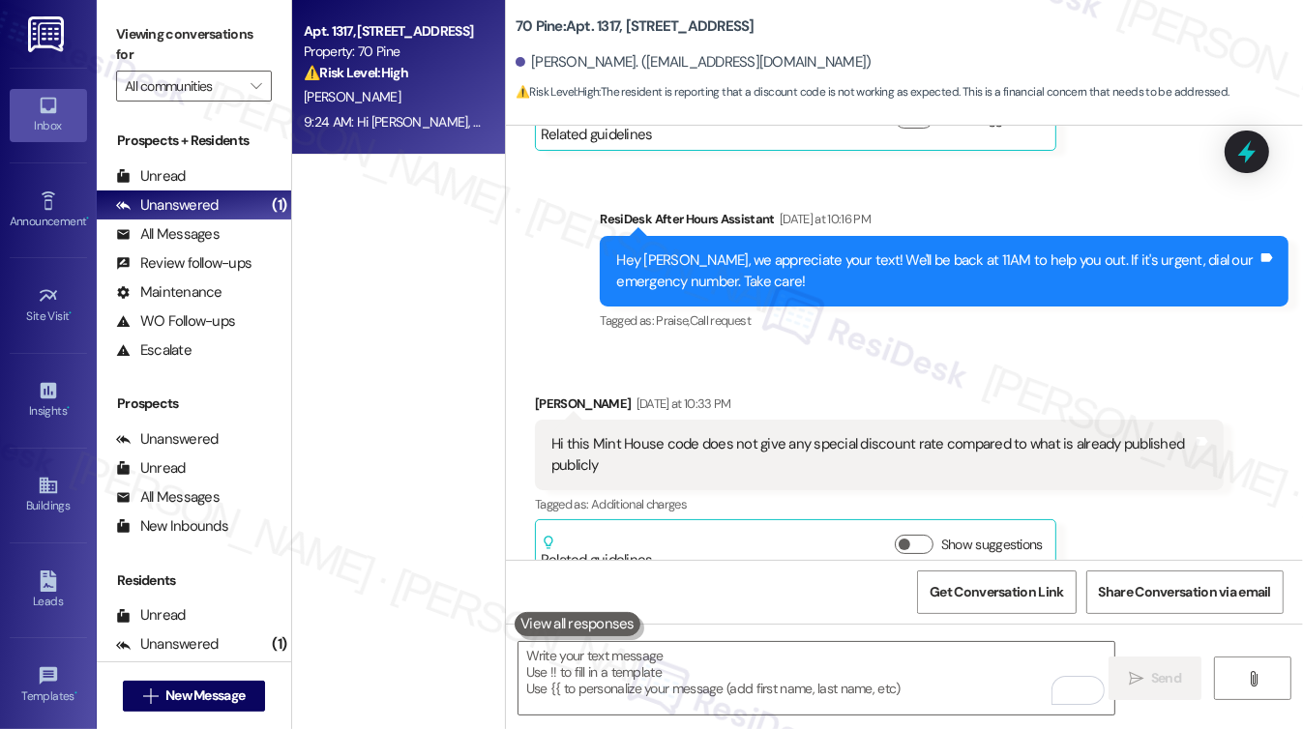
click at [902, 676] on div "Hi [PERSON_NAME], thanks for bringing this to our attention! I understand the M…" at bounding box center [936, 707] width 641 height 62
click at [853, 676] on div "Hi [PERSON_NAME], thanks for bringing this to our attention! I understand the M…" at bounding box center [936, 707] width 641 height 62
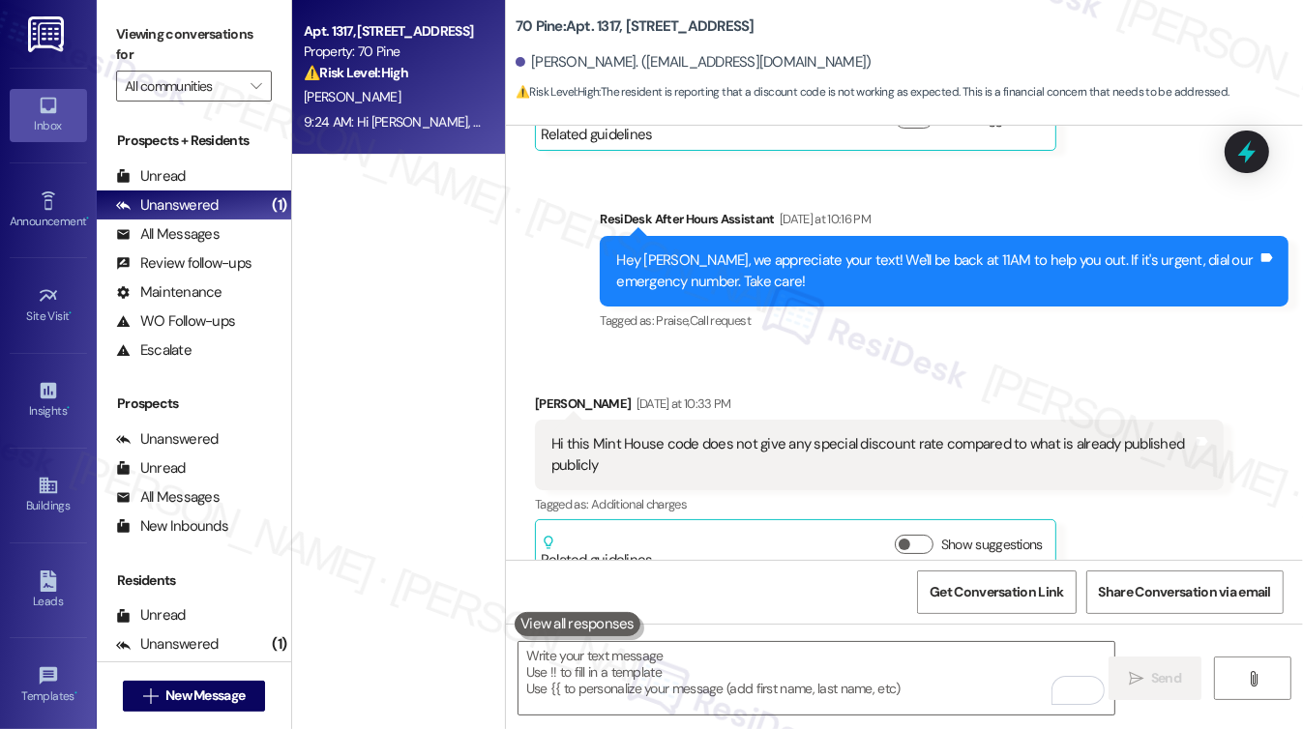
click at [853, 676] on div "Hi [PERSON_NAME], thanks for bringing this to our attention! I understand the M…" at bounding box center [936, 707] width 641 height 62
